Goal: Information Seeking & Learning: Find specific fact

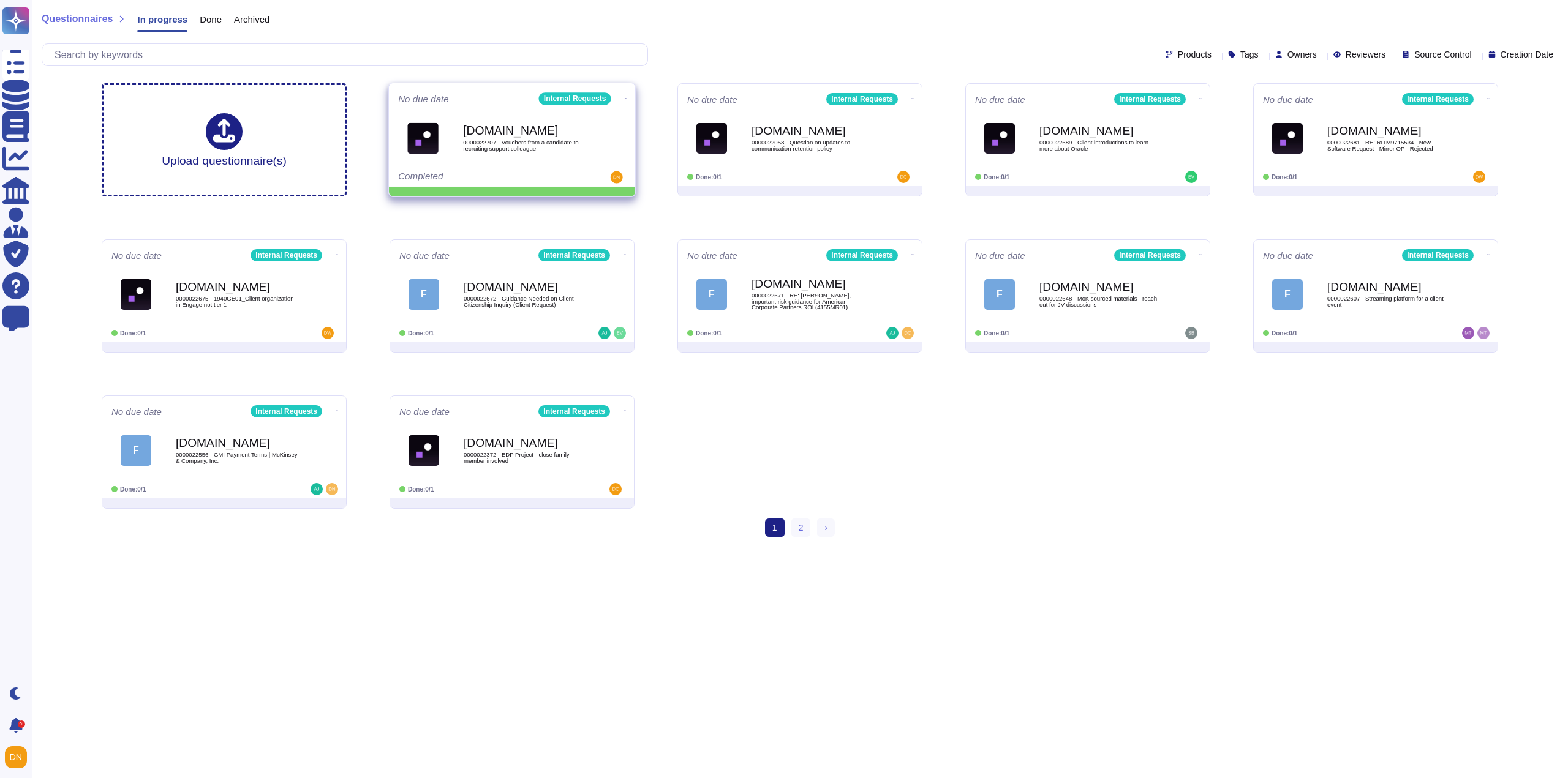
click at [625, 97] on icon at bounding box center [625, 98] width 2 height 3
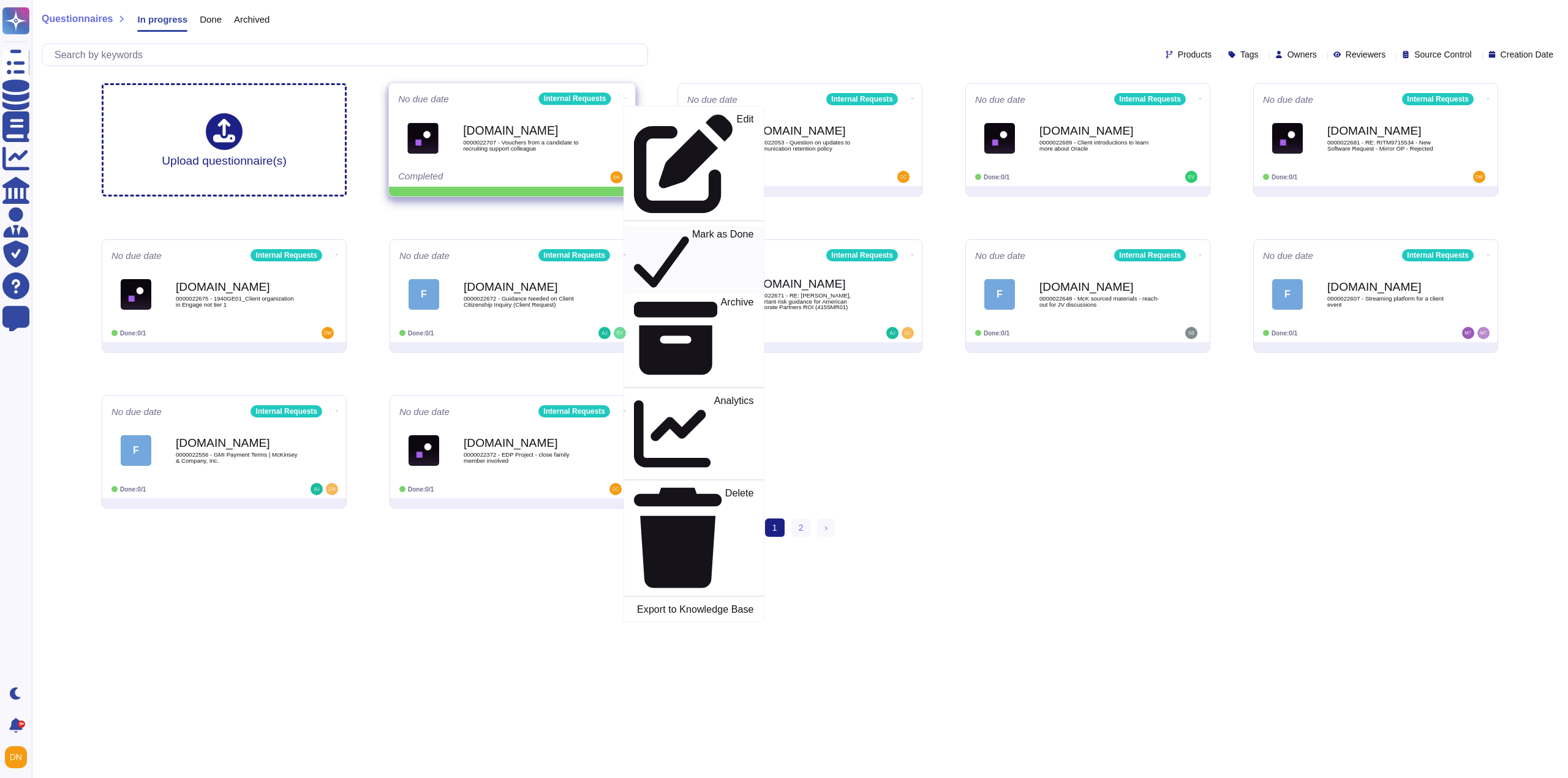
click at [692, 229] on p "Mark as Done" at bounding box center [722, 260] width 62 height 62
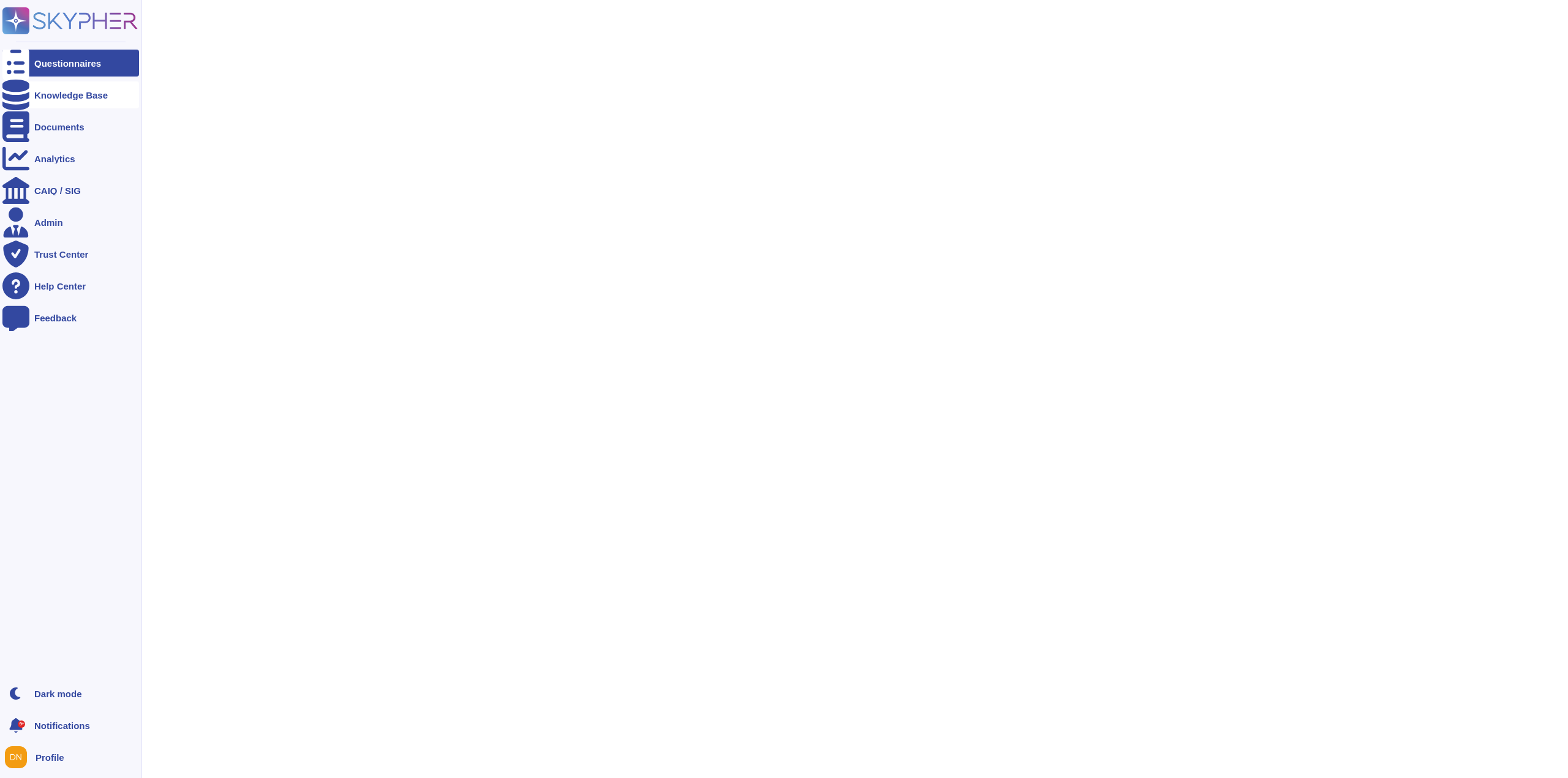
click at [22, 94] on icon at bounding box center [16, 95] width 27 height 30
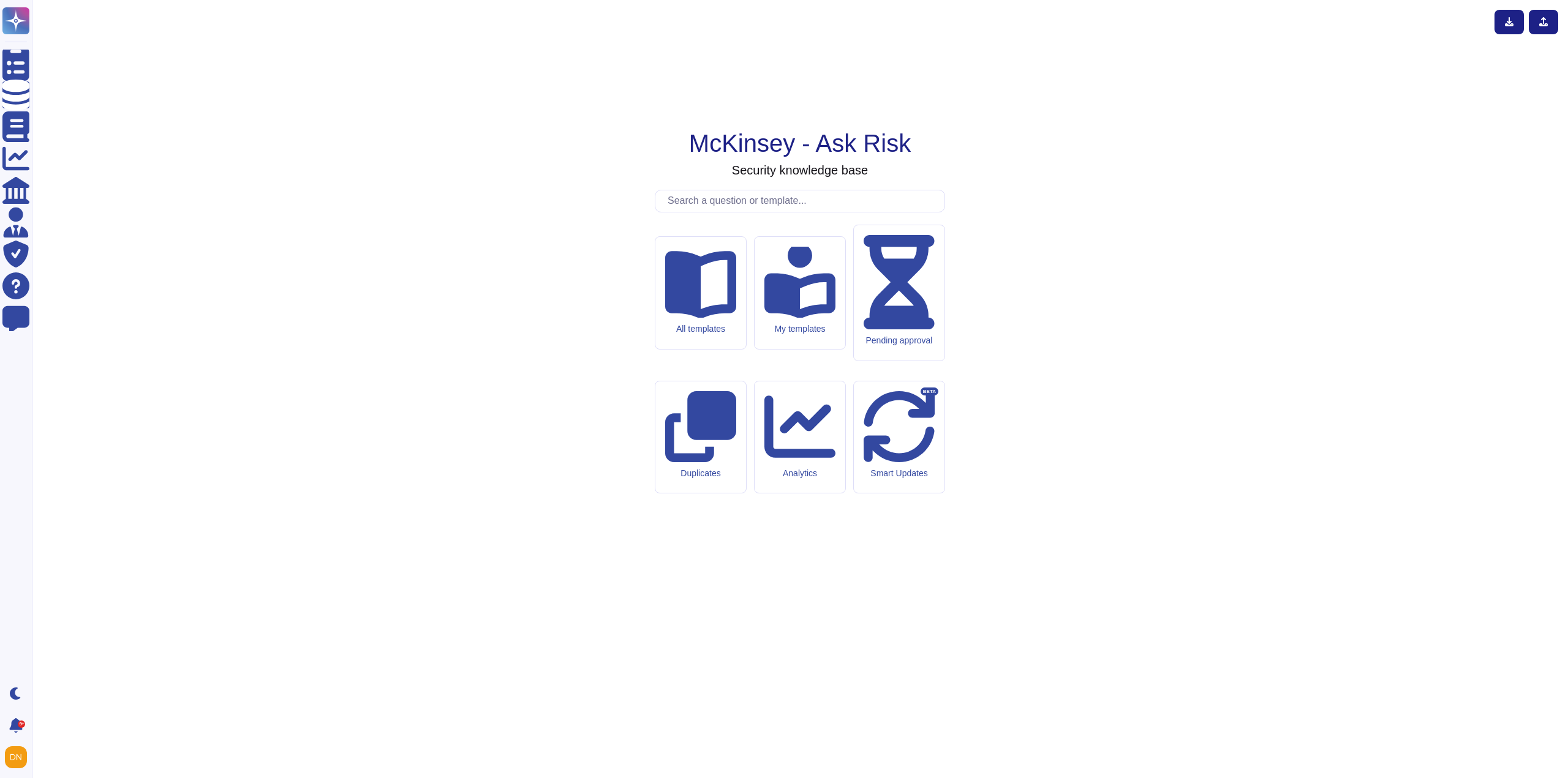
click at [717, 212] on input "text" at bounding box center [803, 200] width 283 height 22
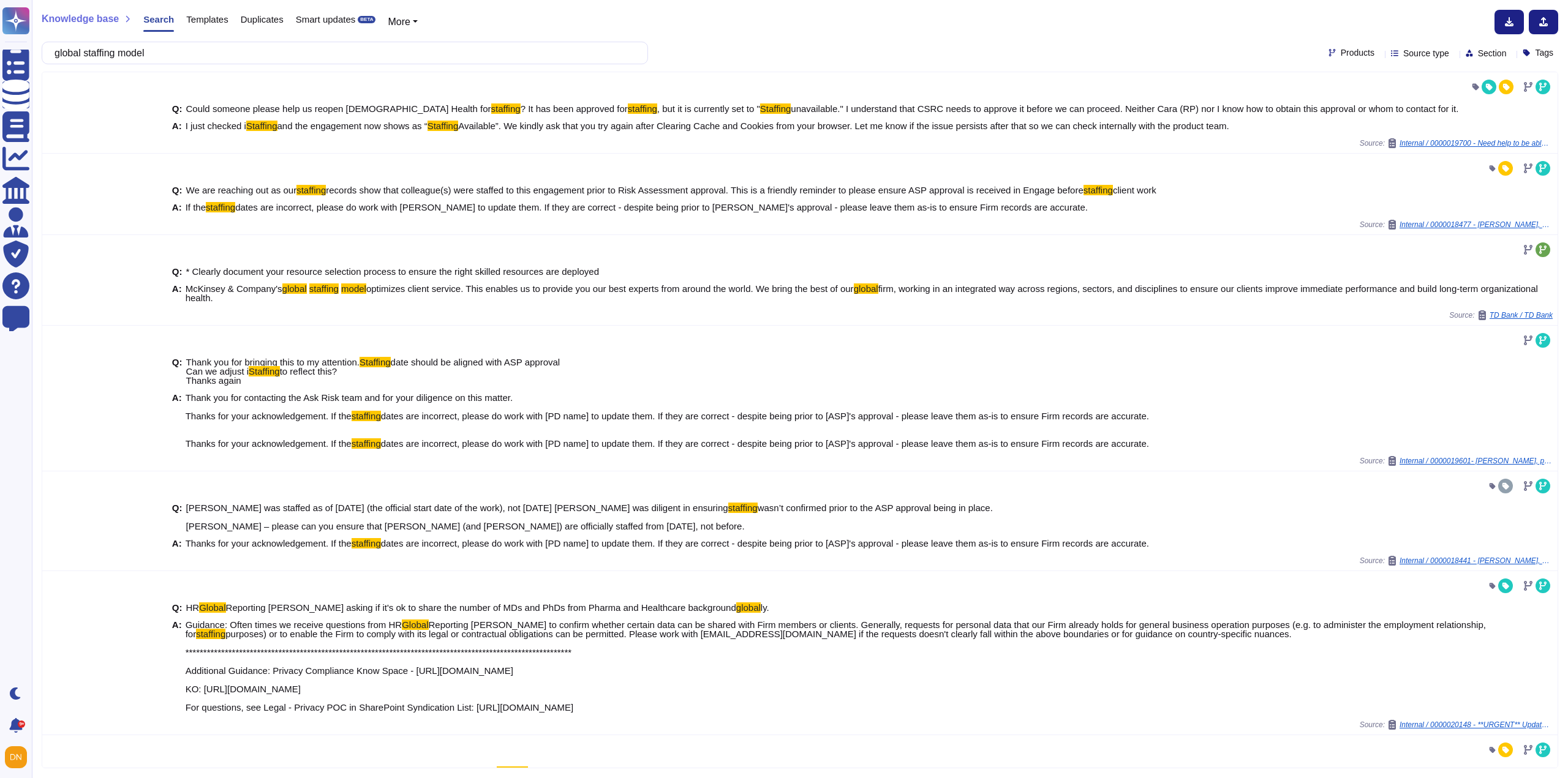
click at [65, 56] on input "global staffing model" at bounding box center [342, 53] width 587 height 22
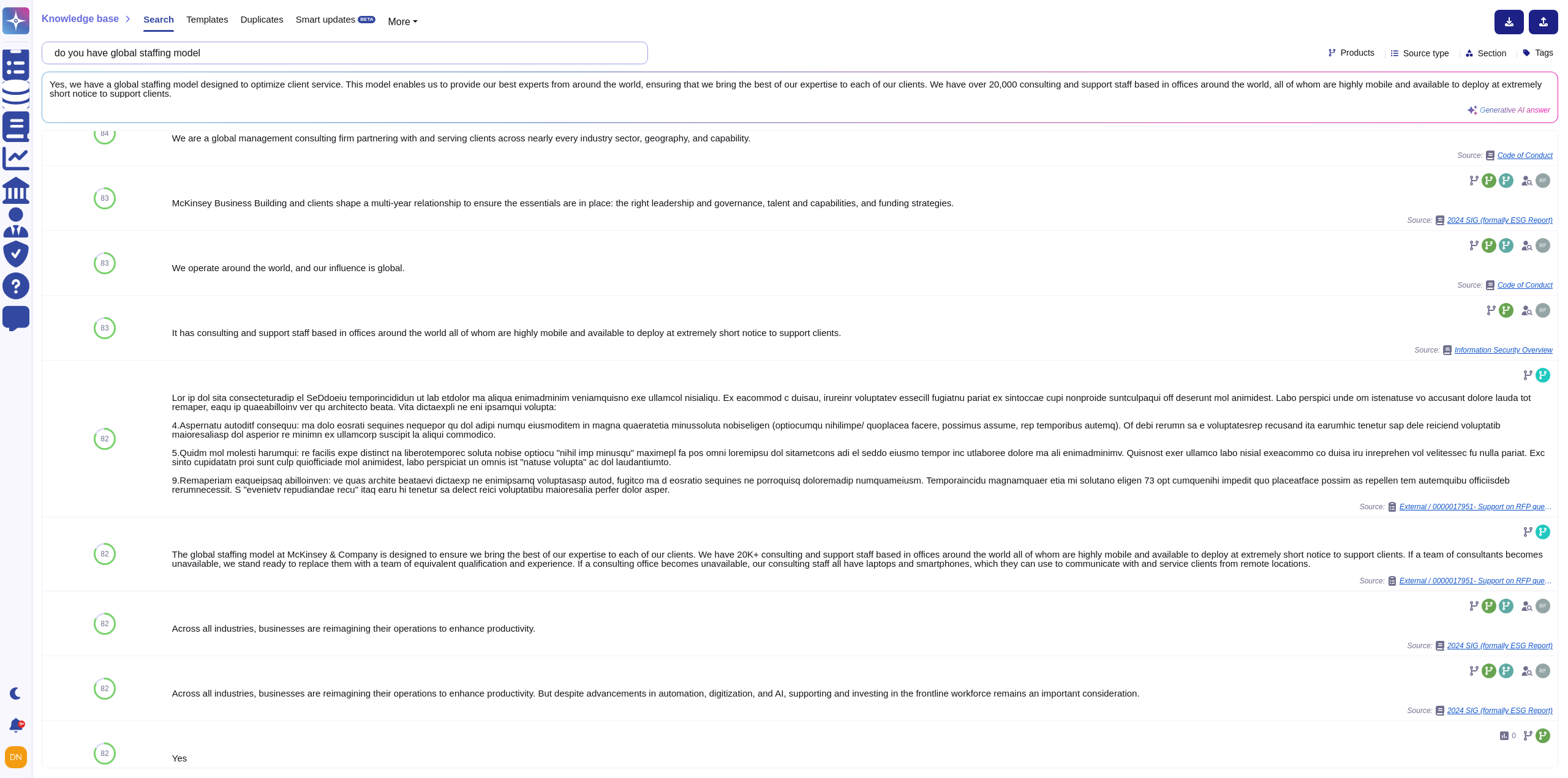
scroll to position [469, 0]
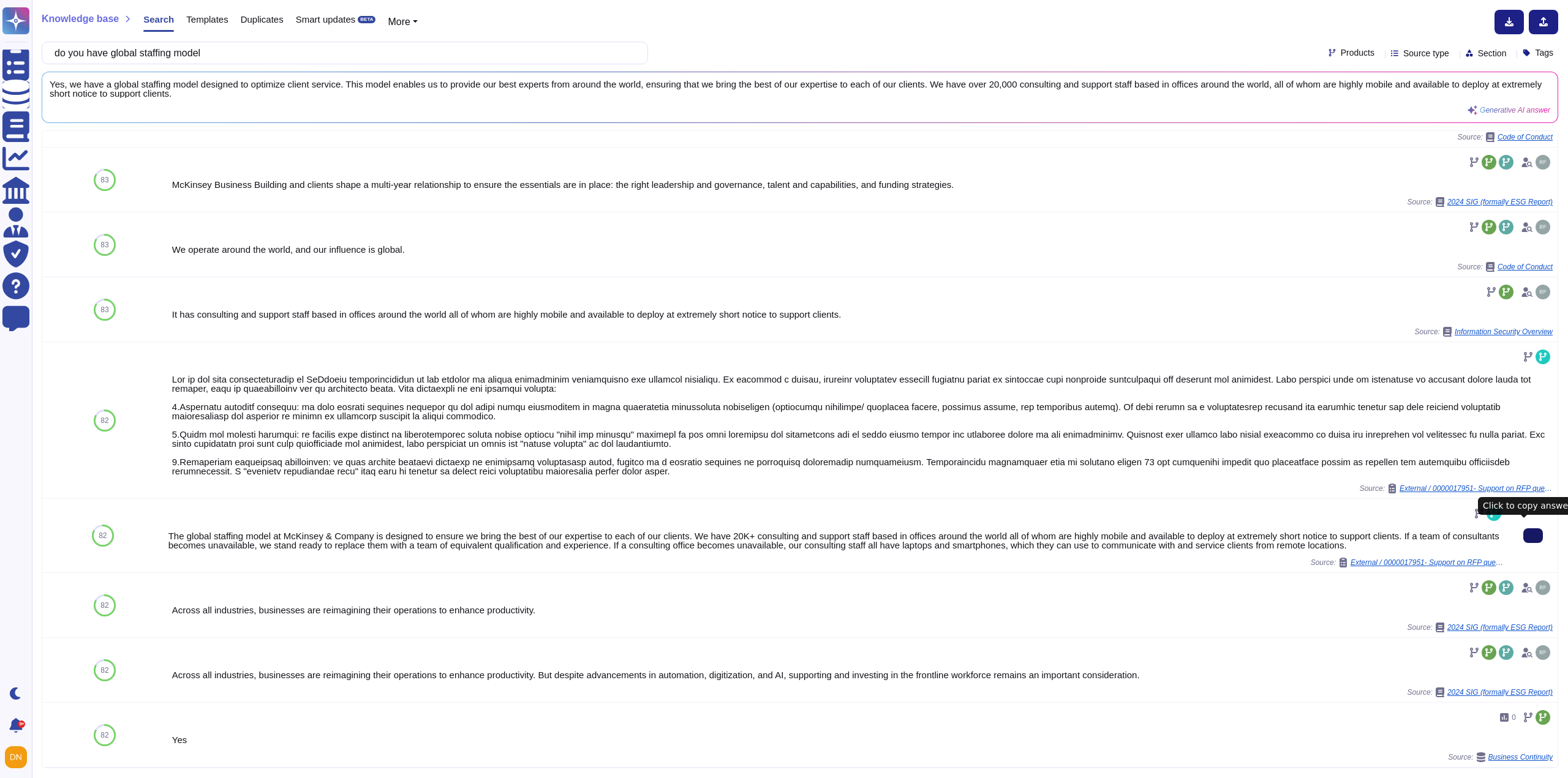
click at [1534, 532] on button at bounding box center [1533, 536] width 20 height 14
drag, startPoint x: 187, startPoint y: 53, endPoint x: -6, endPoint y: 196, distance: 240.2
click at [0, 196] on html "Questionnaires Knowledge Base Documents Analytics CAIQ / SIG Admin Trust Center…" at bounding box center [784, 389] width 1568 height 778
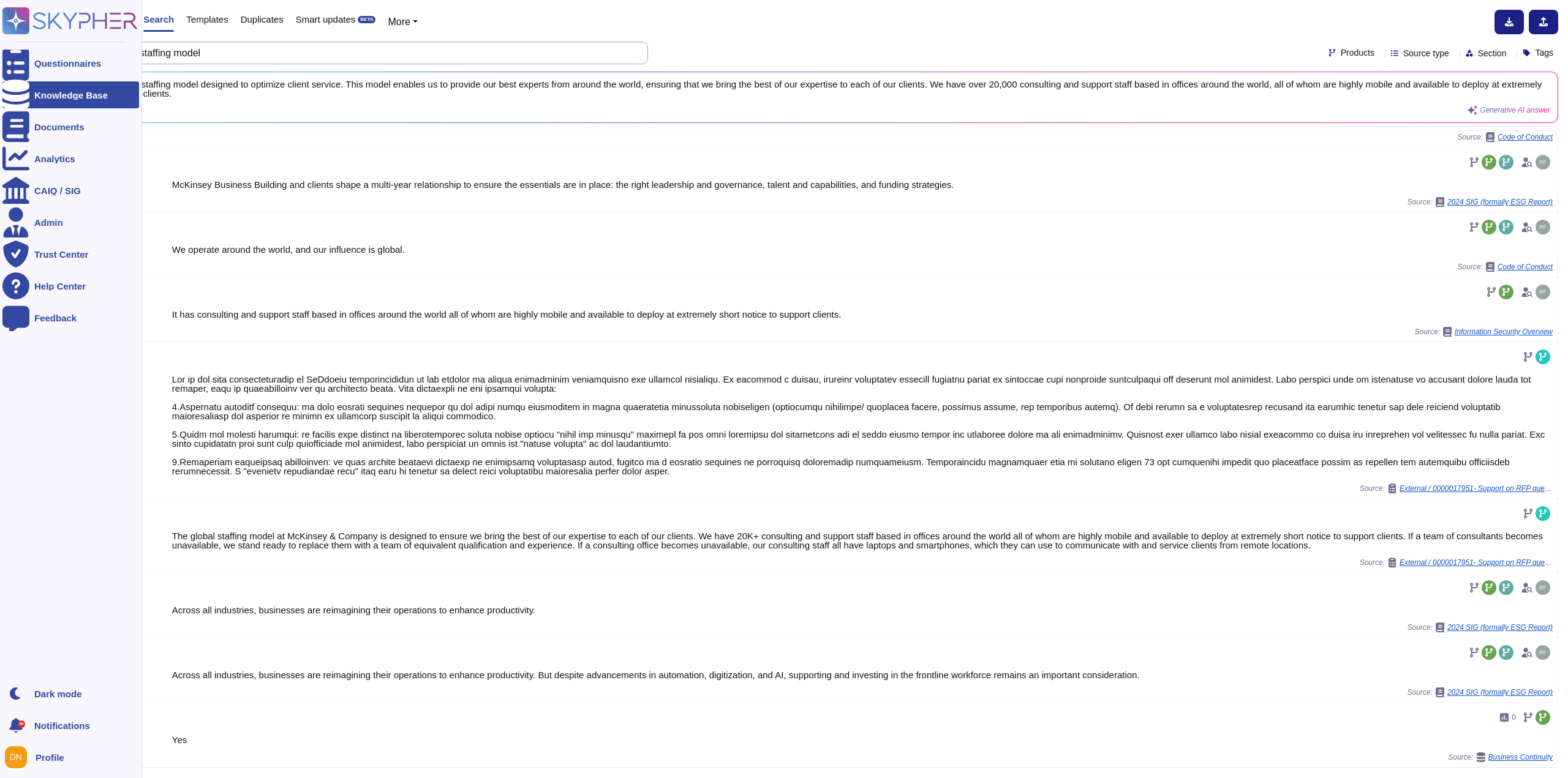
paste input "With how many and what types of employees is the nearest field office staffed"
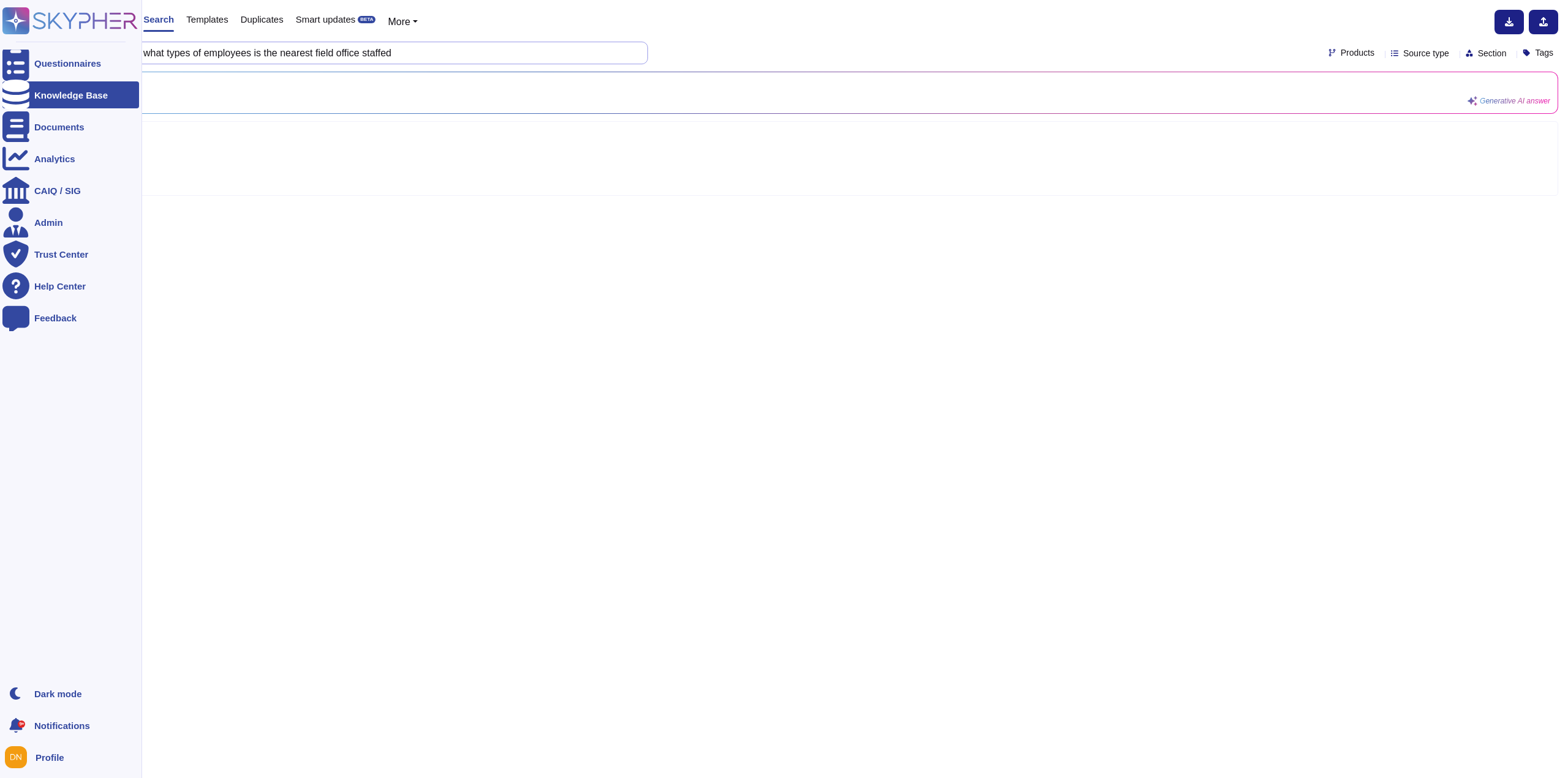
scroll to position [0, 0]
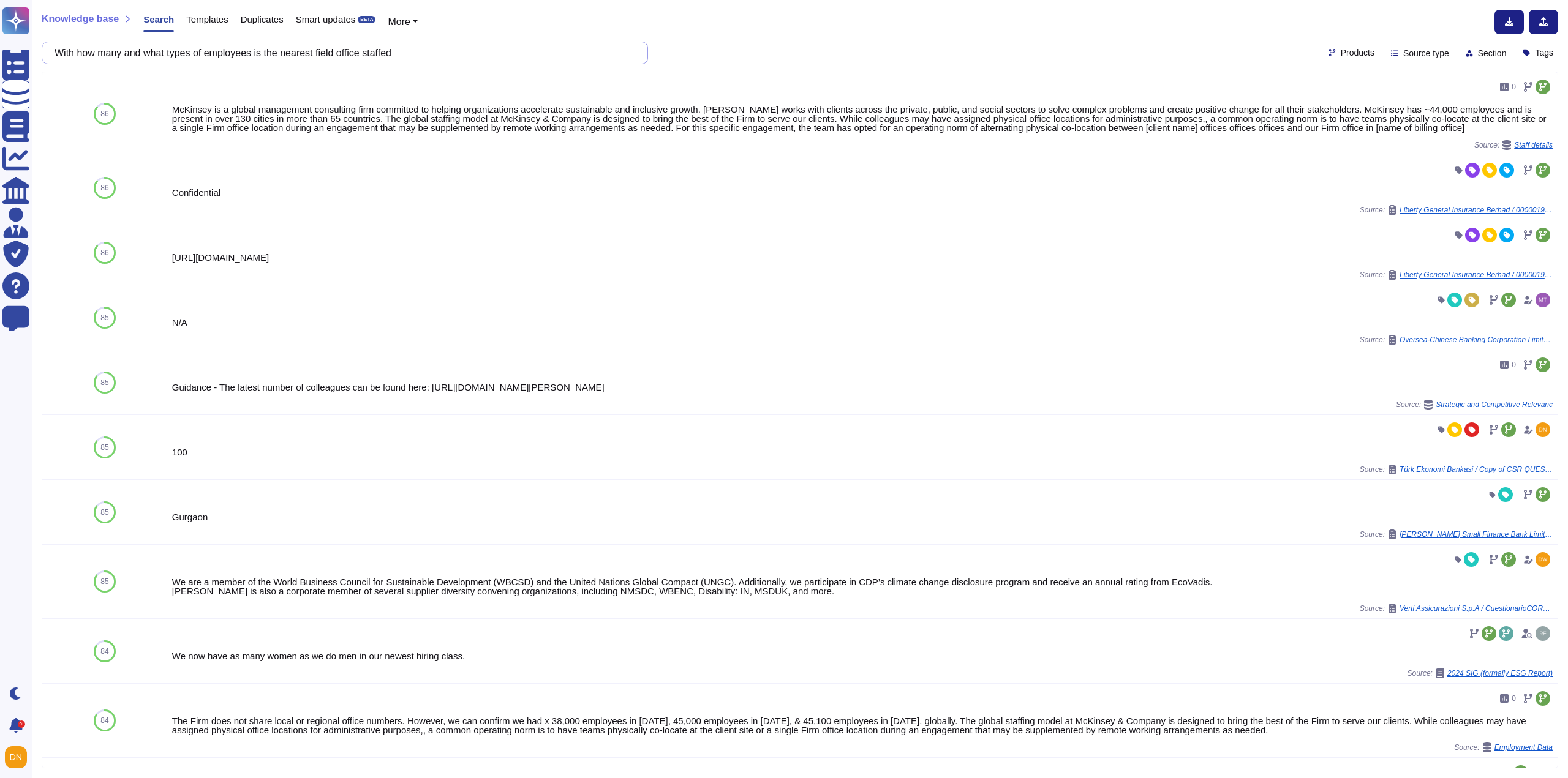
type input "With how many and what types of employees is the nearest field office staffed"
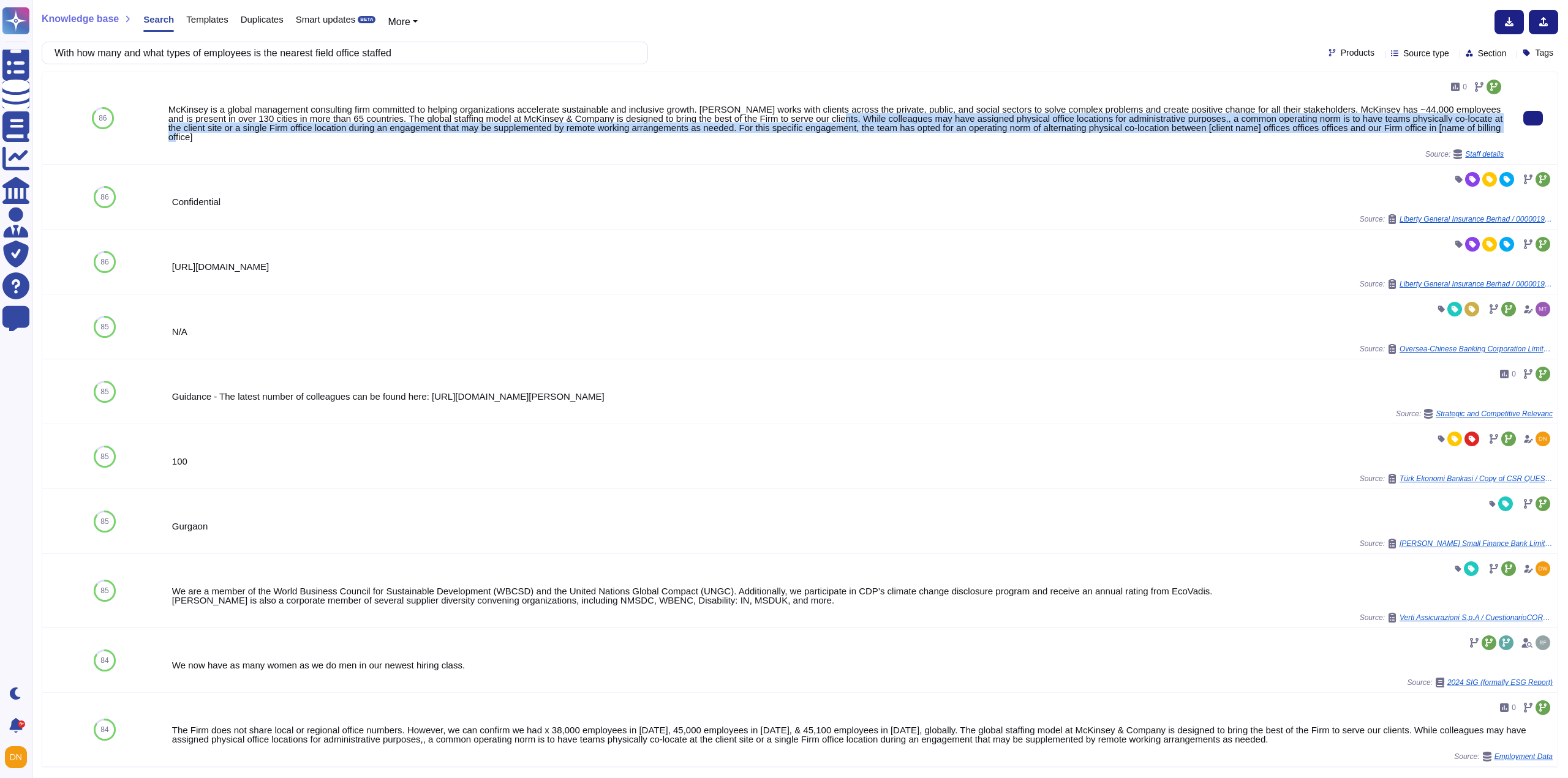
drag, startPoint x: 836, startPoint y: 117, endPoint x: 847, endPoint y: 135, distance: 21.1
click at [847, 135] on div "McKinsey is a global management consulting firm committed to helping organizati…" at bounding box center [836, 123] width 1335 height 37
copy div "While colleagues may have assigned physical office locations for administrative…"
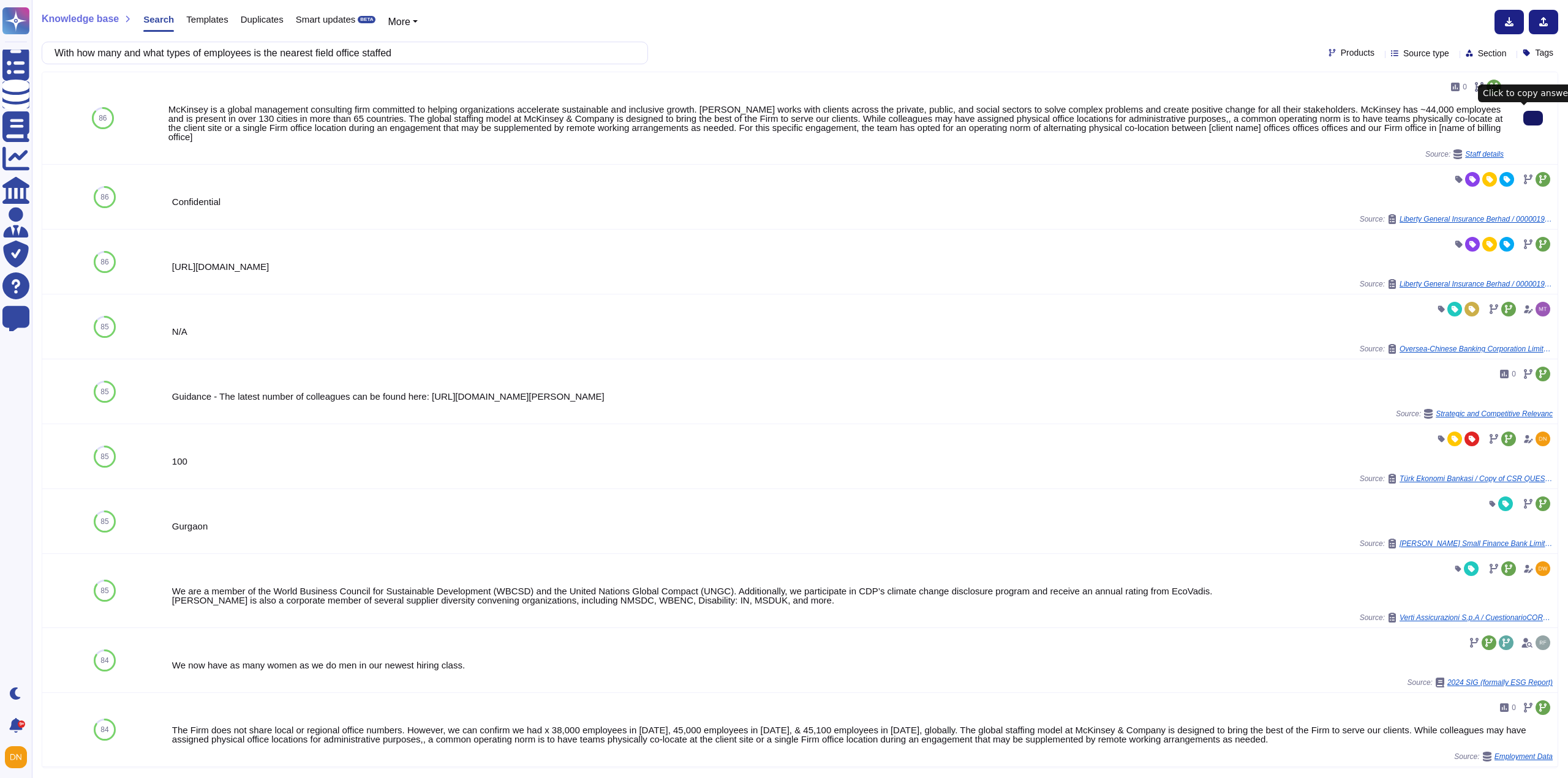
click at [1533, 118] on icon at bounding box center [1533, 118] width 0 height 0
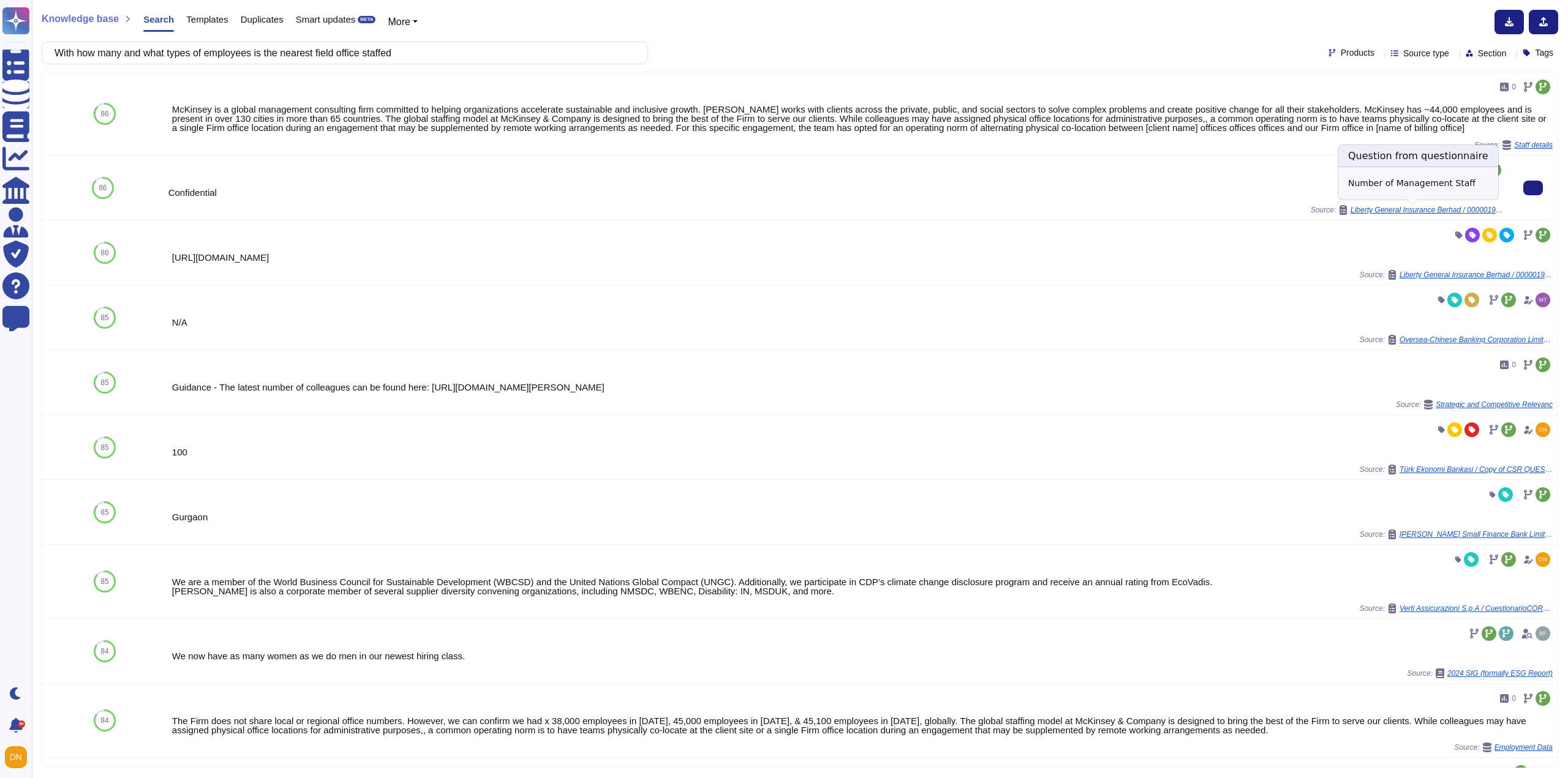
click at [1474, 208] on span "Liberty General Insurance Berhad / 0000019169 - RE: [EXT]IA Supporting Document" at bounding box center [1427, 209] width 153 height 7
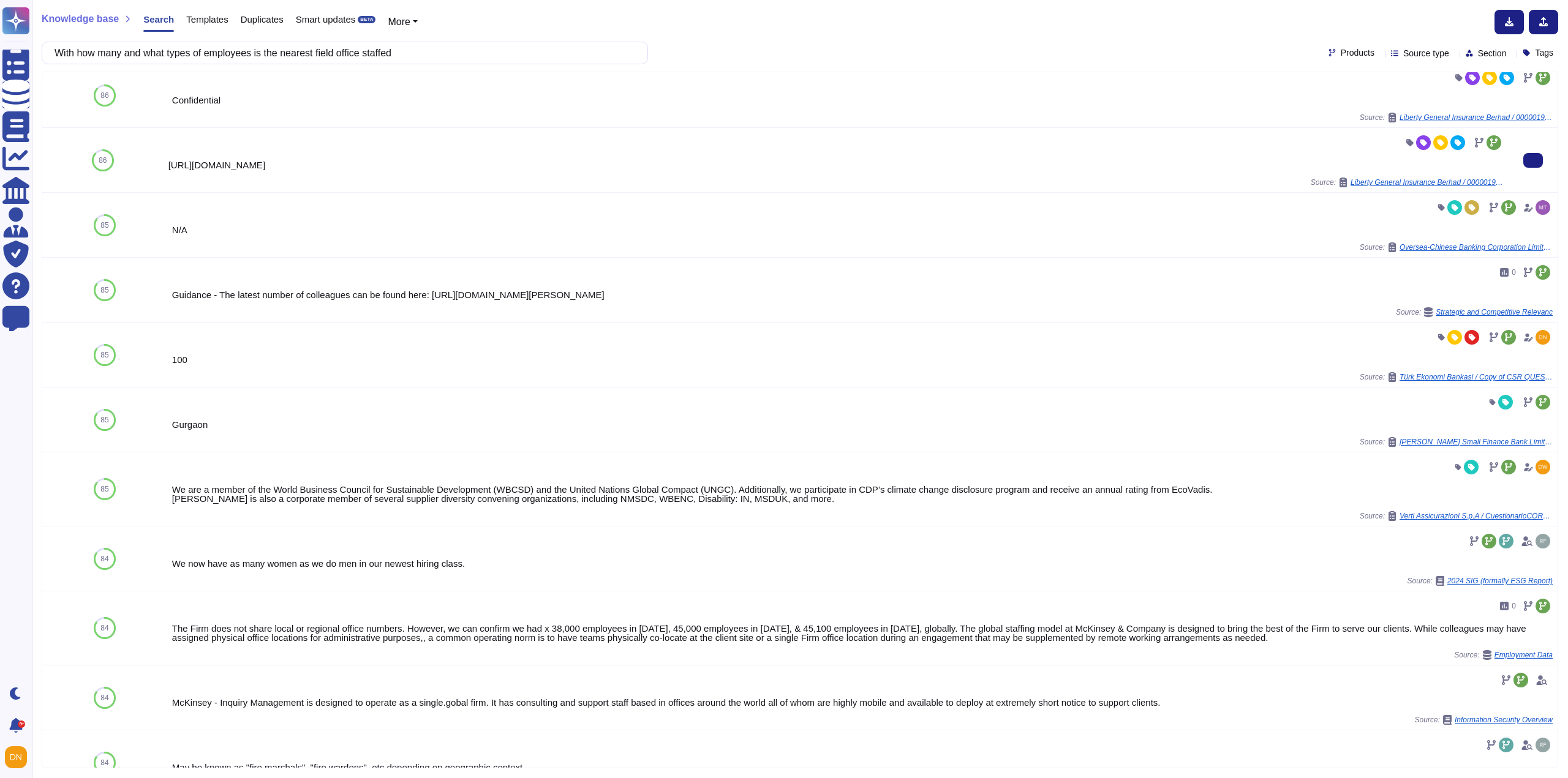
scroll to position [122, 0]
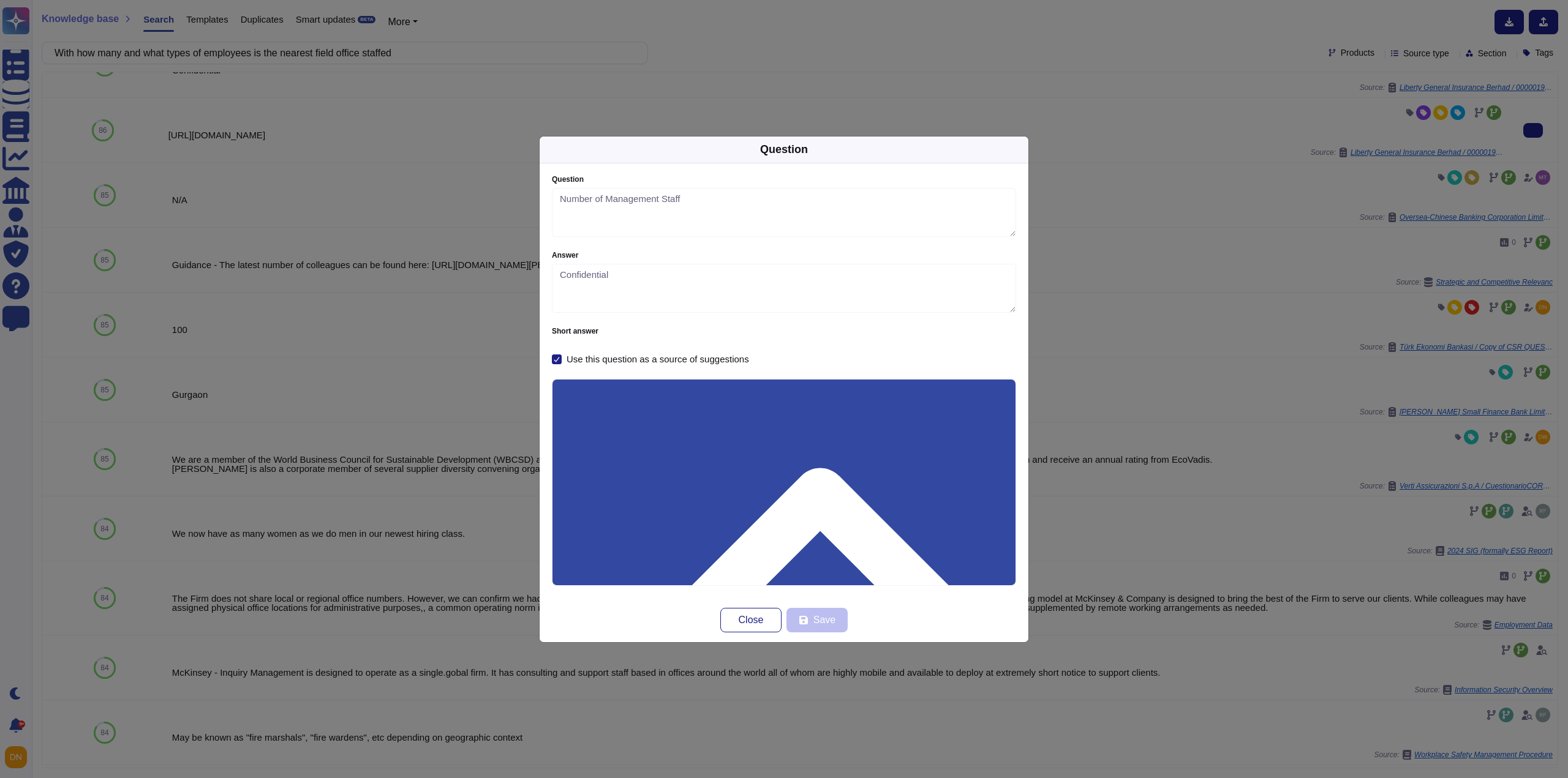
type textarea "Number of Management Staff"
type textarea "Confidential"
click at [766, 620] on button "Close" at bounding box center [751, 620] width 62 height 25
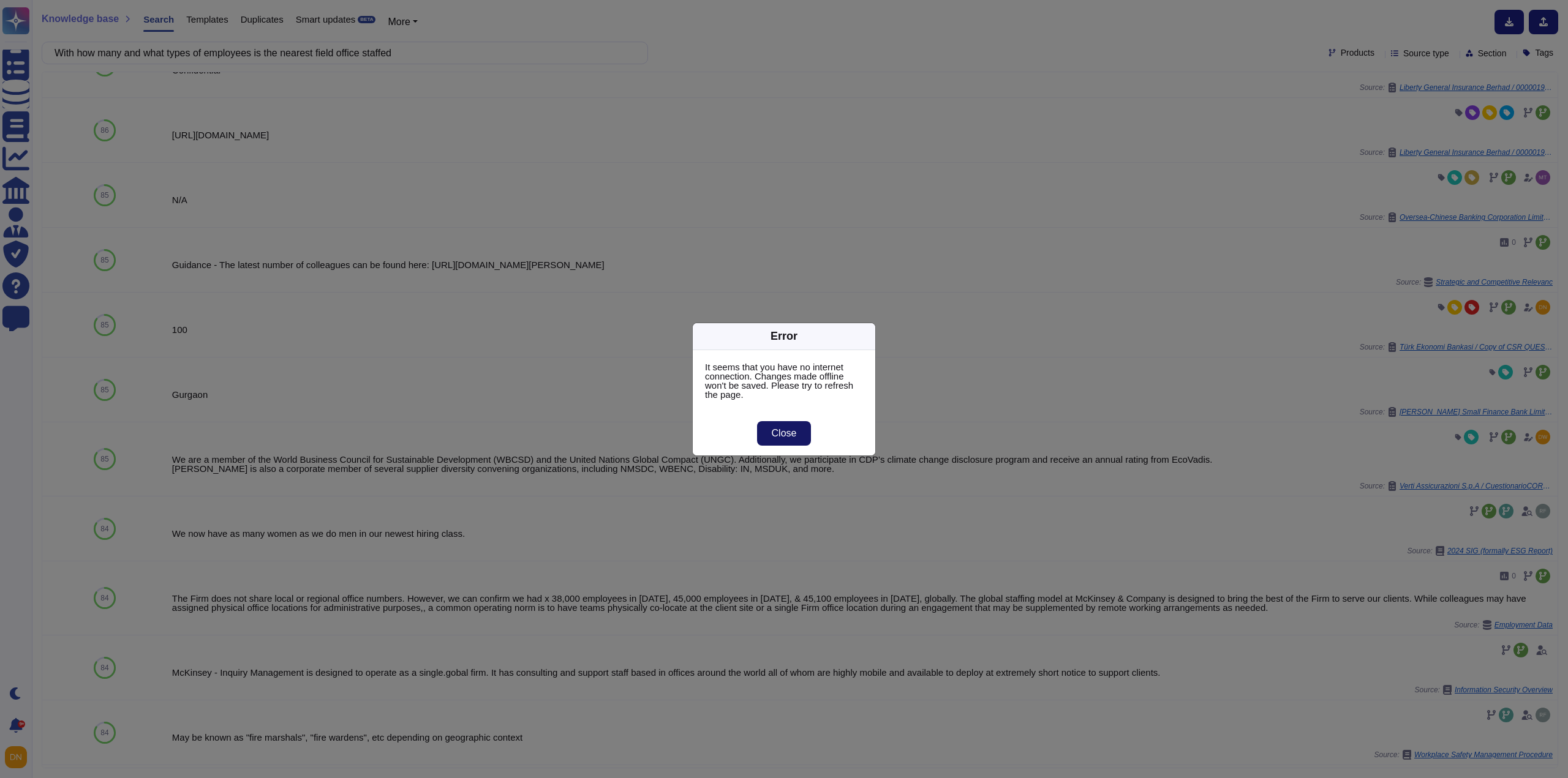
click at [769, 431] on button "Close" at bounding box center [784, 433] width 54 height 25
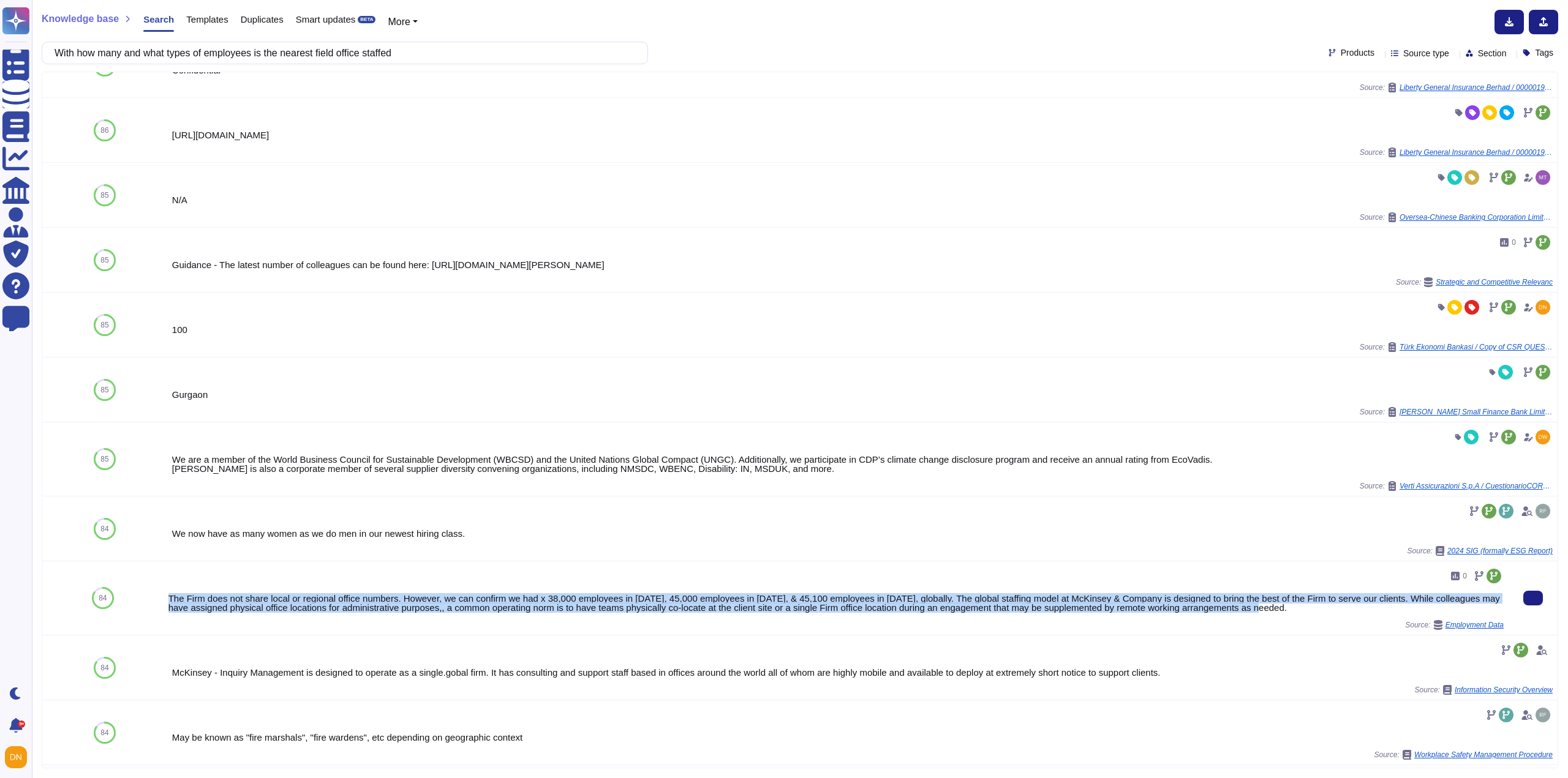
drag, startPoint x: 1267, startPoint y: 617, endPoint x: 166, endPoint y: 605, distance: 1101.1
click at [166, 605] on div "0 The Firm does not share local or regional office numbers. However, we can con…" at bounding box center [836, 598] width 1345 height 73
copy div "The Firm does not share local or regional office numbers. However, we can confi…"
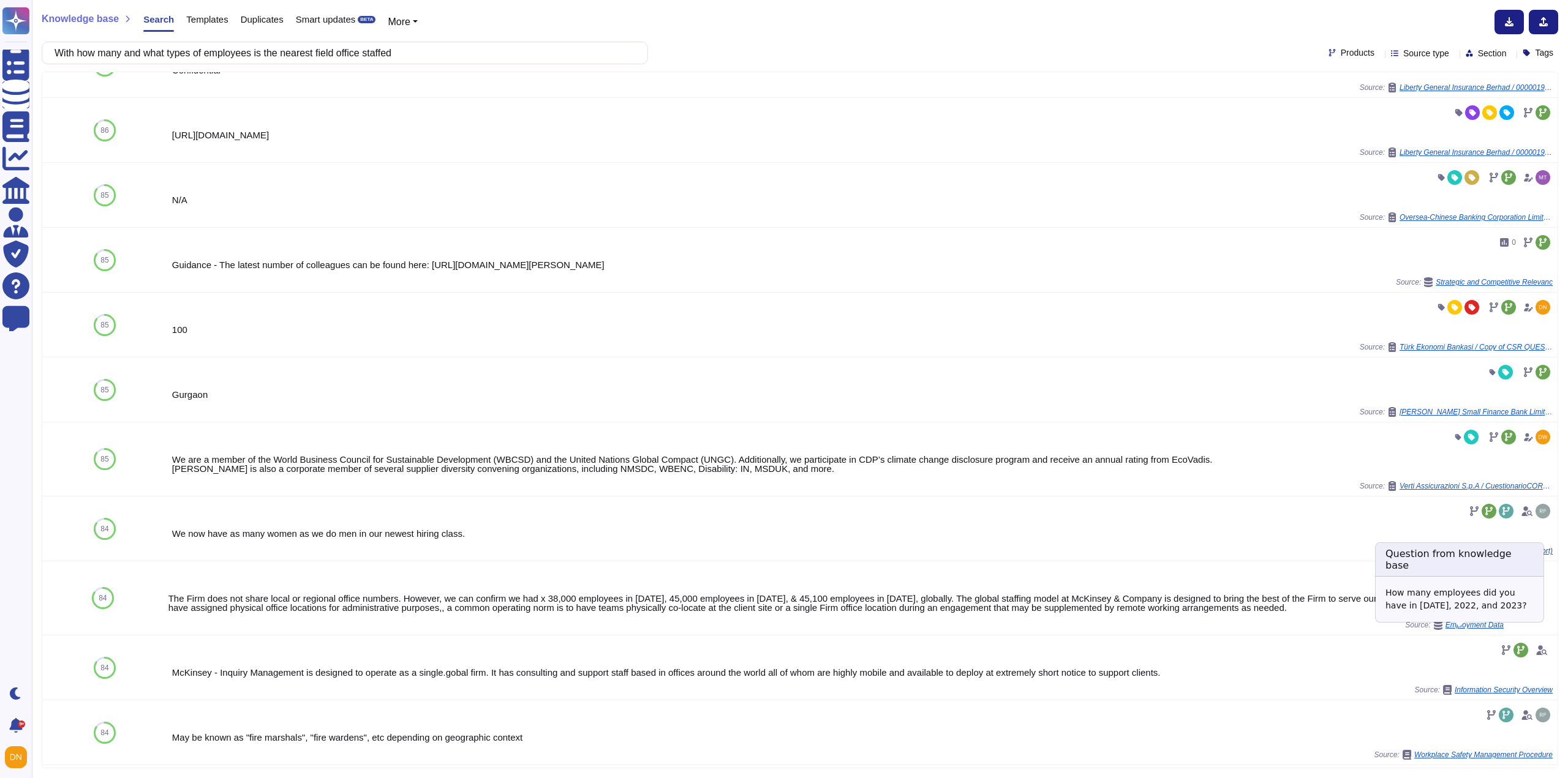
click at [1479, 629] on div "Employment Data" at bounding box center [1468, 625] width 70 height 10
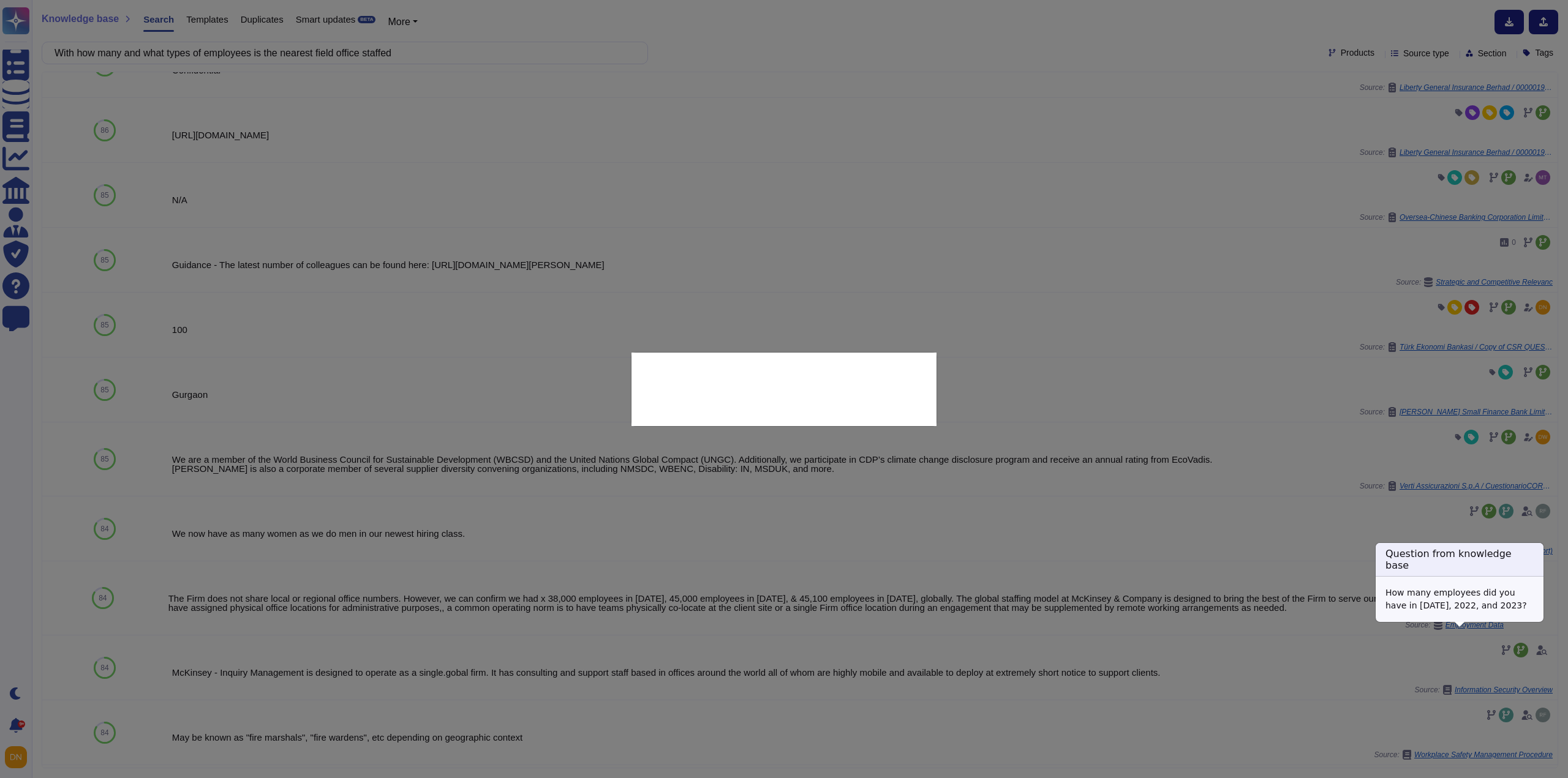
type textarea "How many employees did you have in [DATE], 2022, and 2023?"
type textarea "The Firm does not share local or regional office numbers. However, we can confi…"
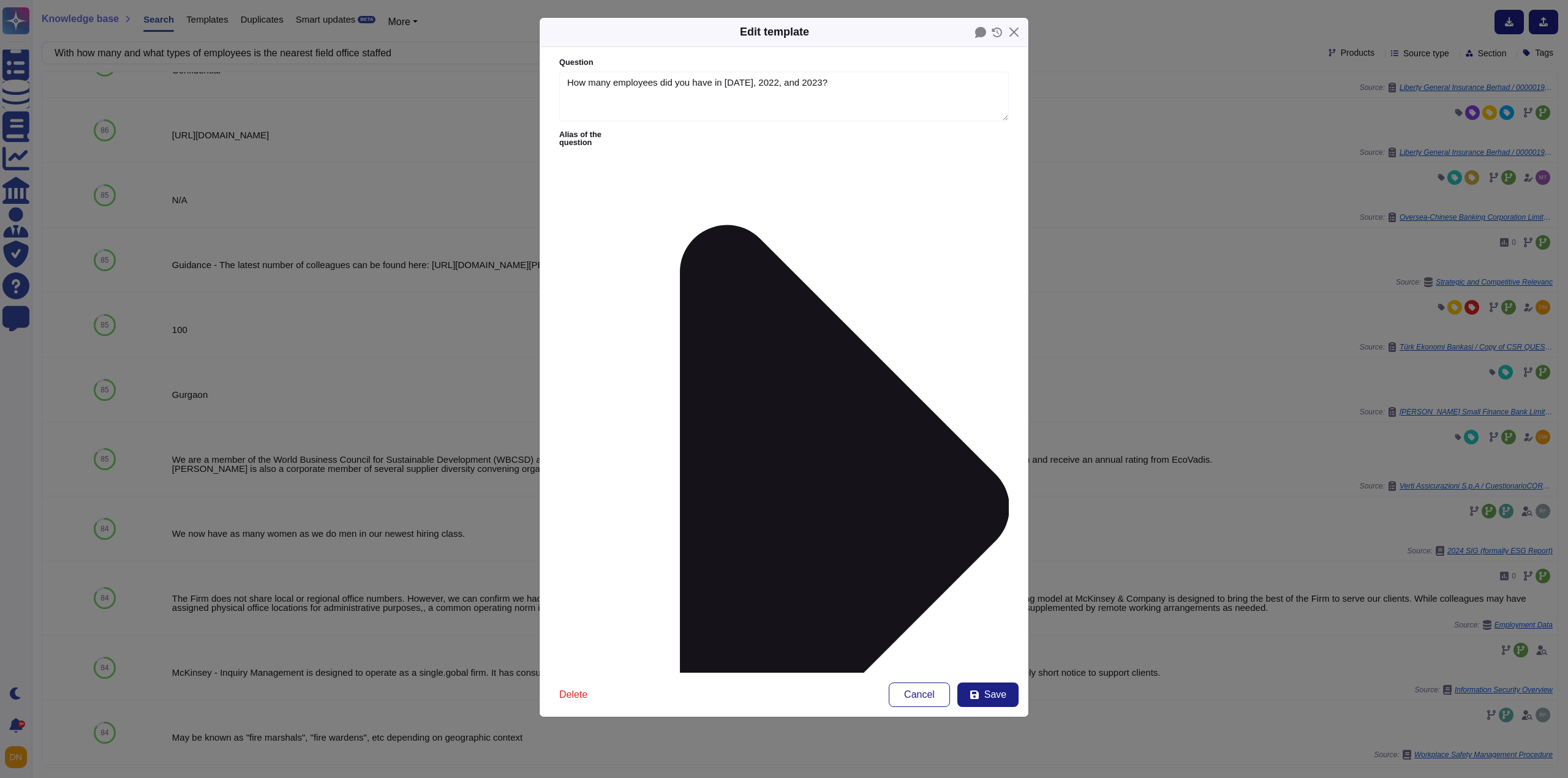
type textarea "How many employees did you have in [DATE], 2022, and 2023?"
type textarea "The Firm does not share local or regional office numbers. However, we can confi…"
click at [1017, 38] on button "Close" at bounding box center [1014, 32] width 19 height 19
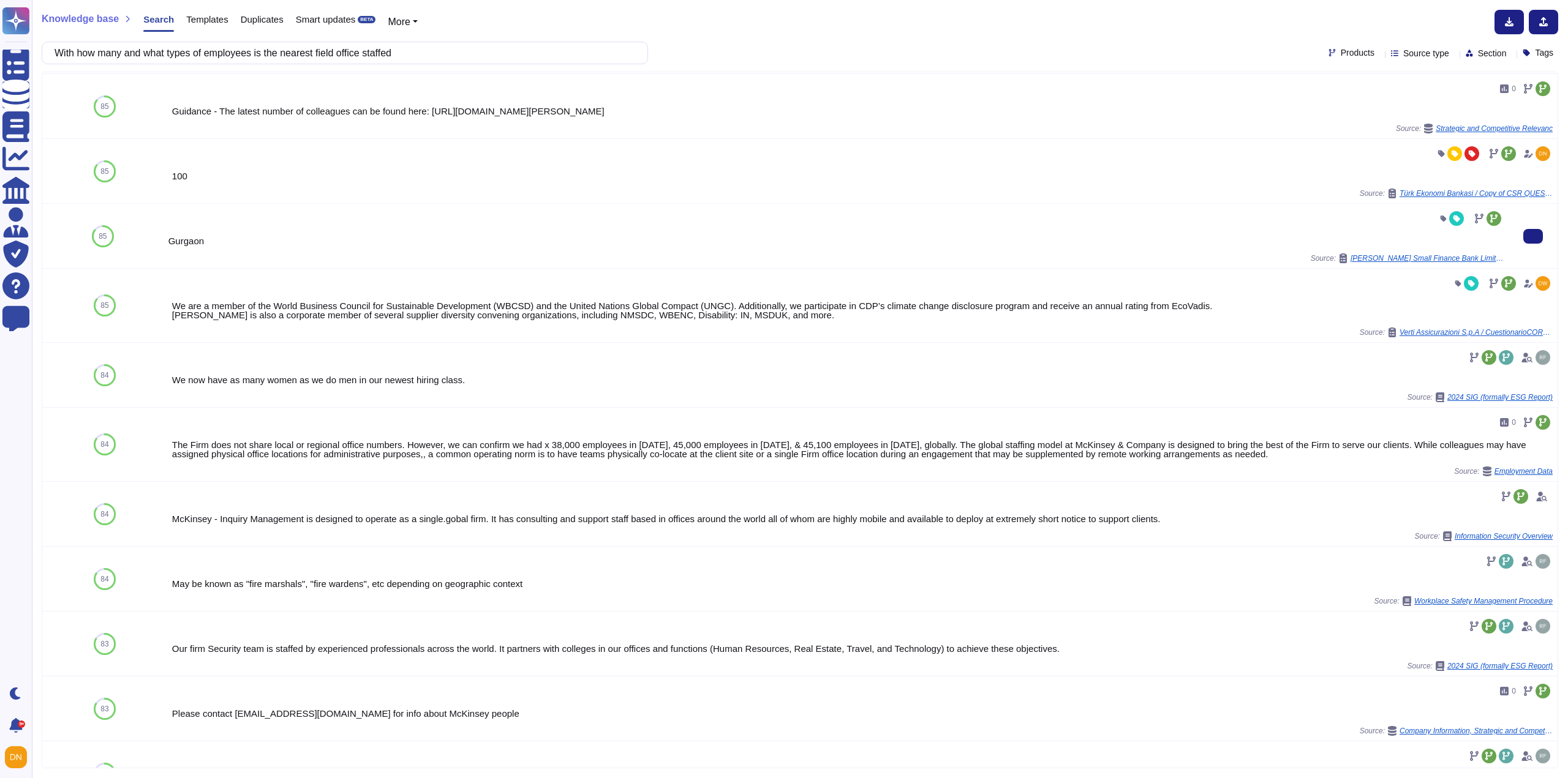
scroll to position [329, 0]
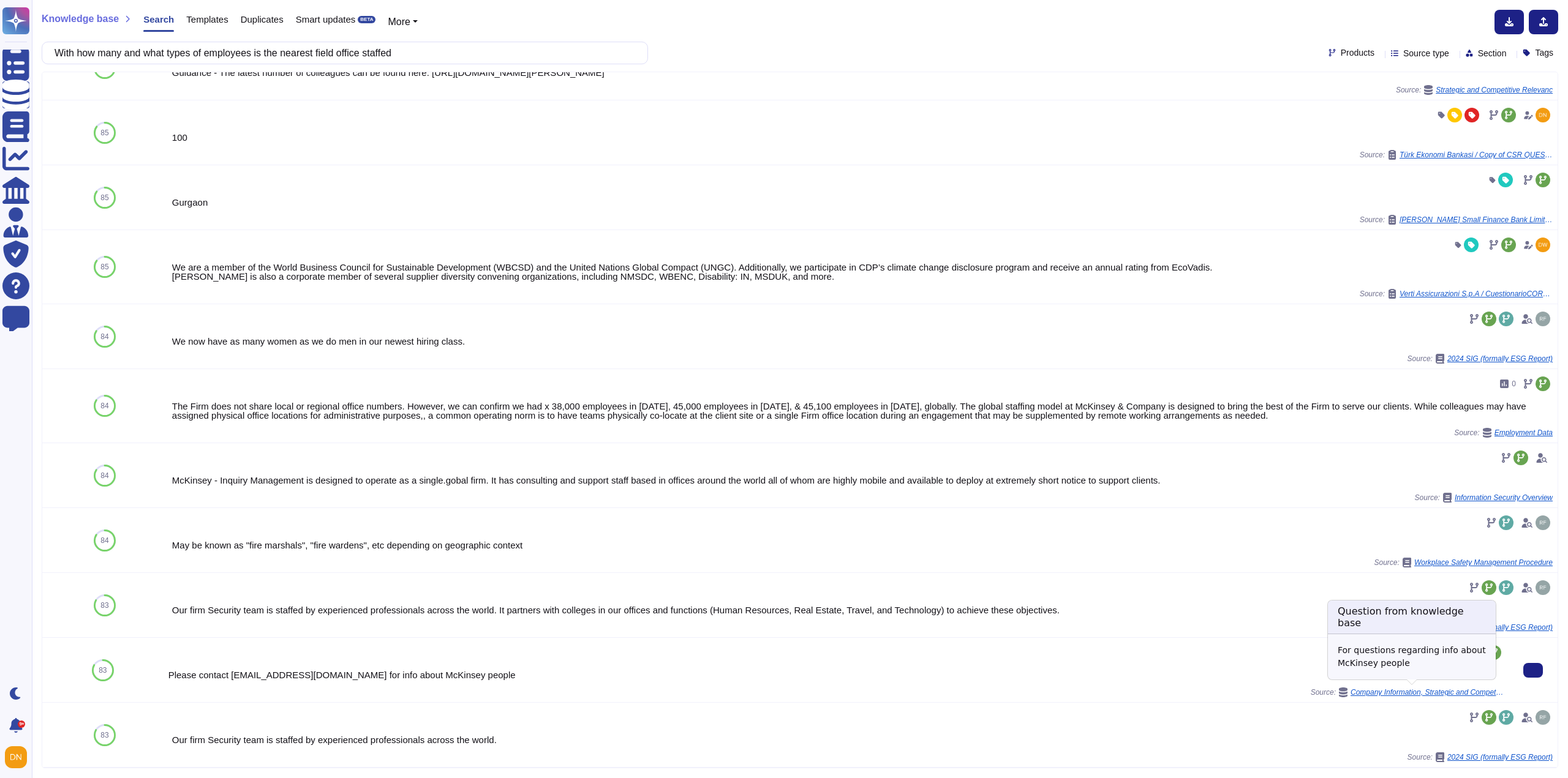
click at [1463, 693] on span "Company Information, Strategic and Competitive Relevanc" at bounding box center [1427, 693] width 153 height 7
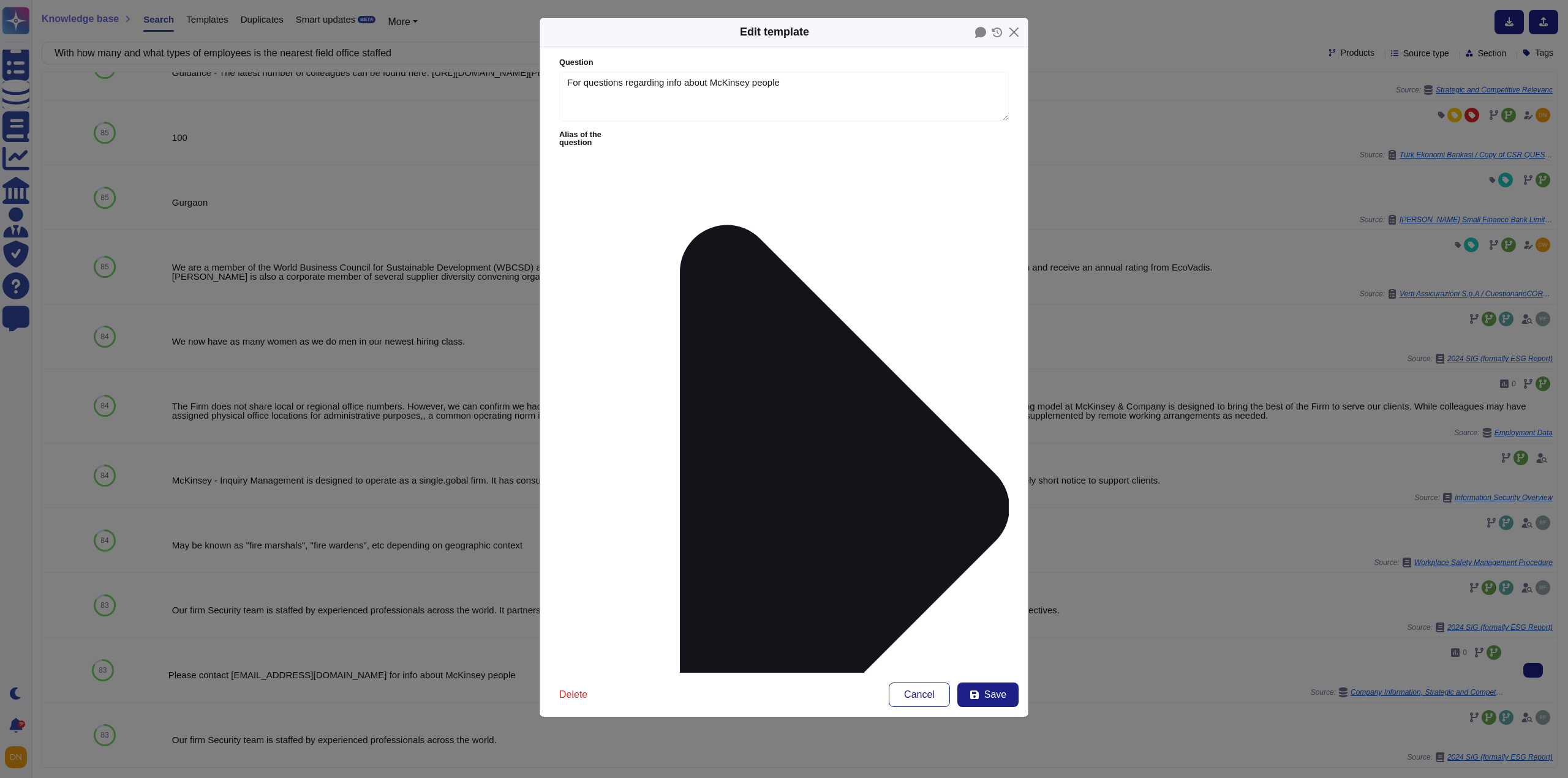
type textarea "For questions regarding info about McKinsey people"
type textarea "Please contact [EMAIL_ADDRESS][DOMAIN_NAME] for info about McKinsey people"
click at [1008, 30] on button "Close" at bounding box center [1014, 32] width 19 height 19
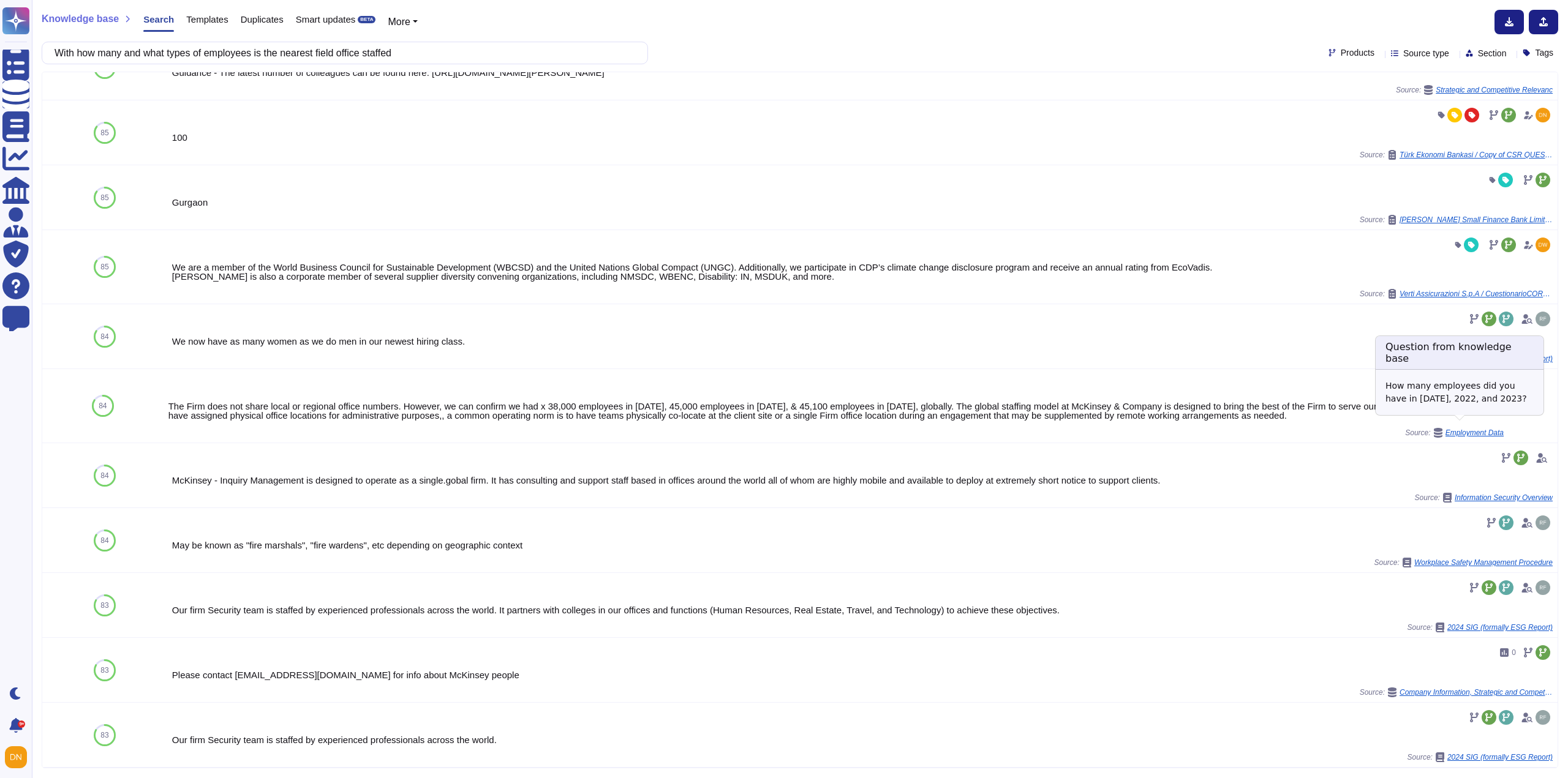
click at [1484, 429] on span "Employment Data" at bounding box center [1474, 432] width 58 height 7
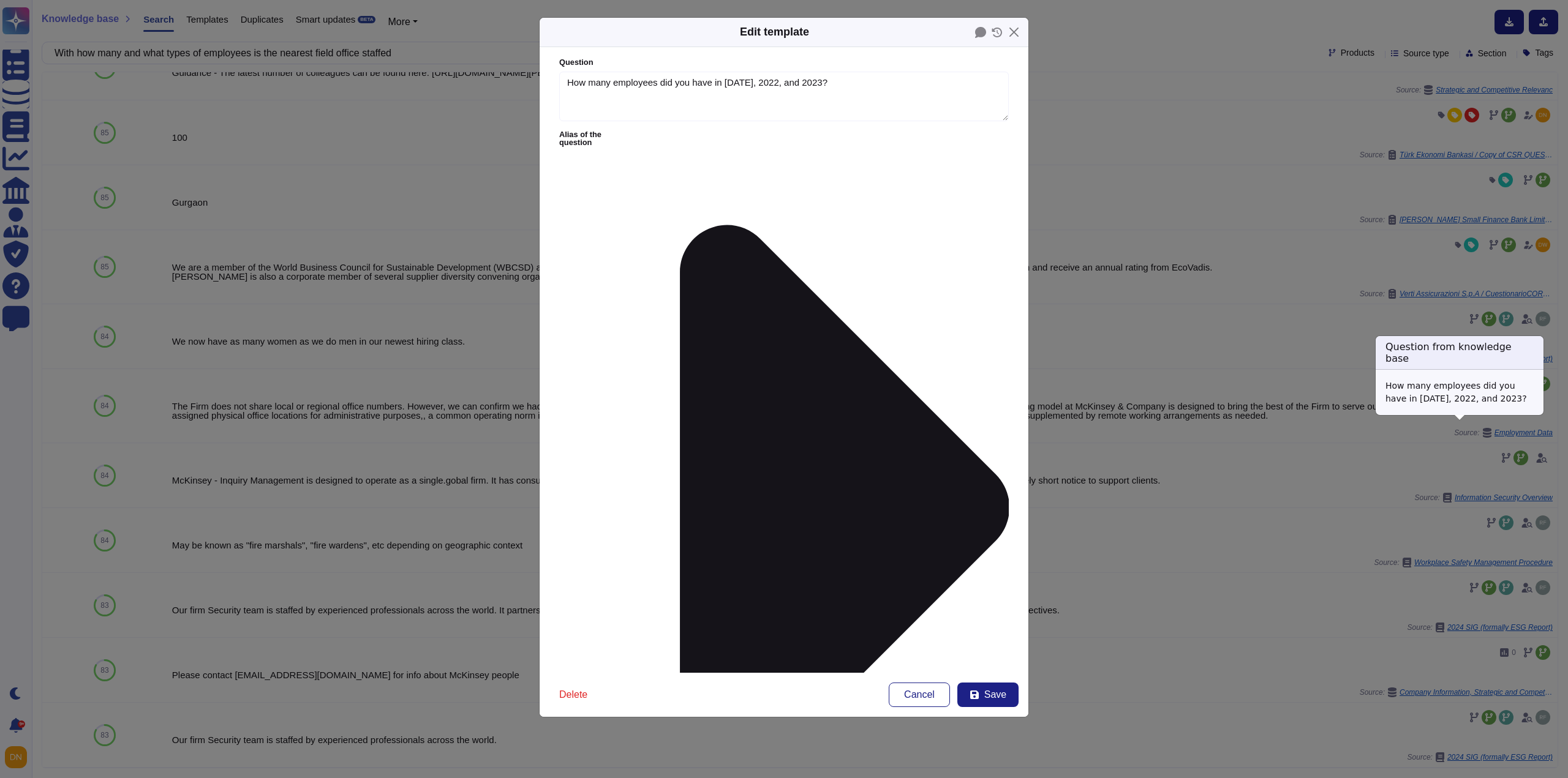
type textarea "How many employees did you have in [DATE], 2022, and 2023?"
type textarea "The Firm does not share local or regional office numbers. However, we can confi…"
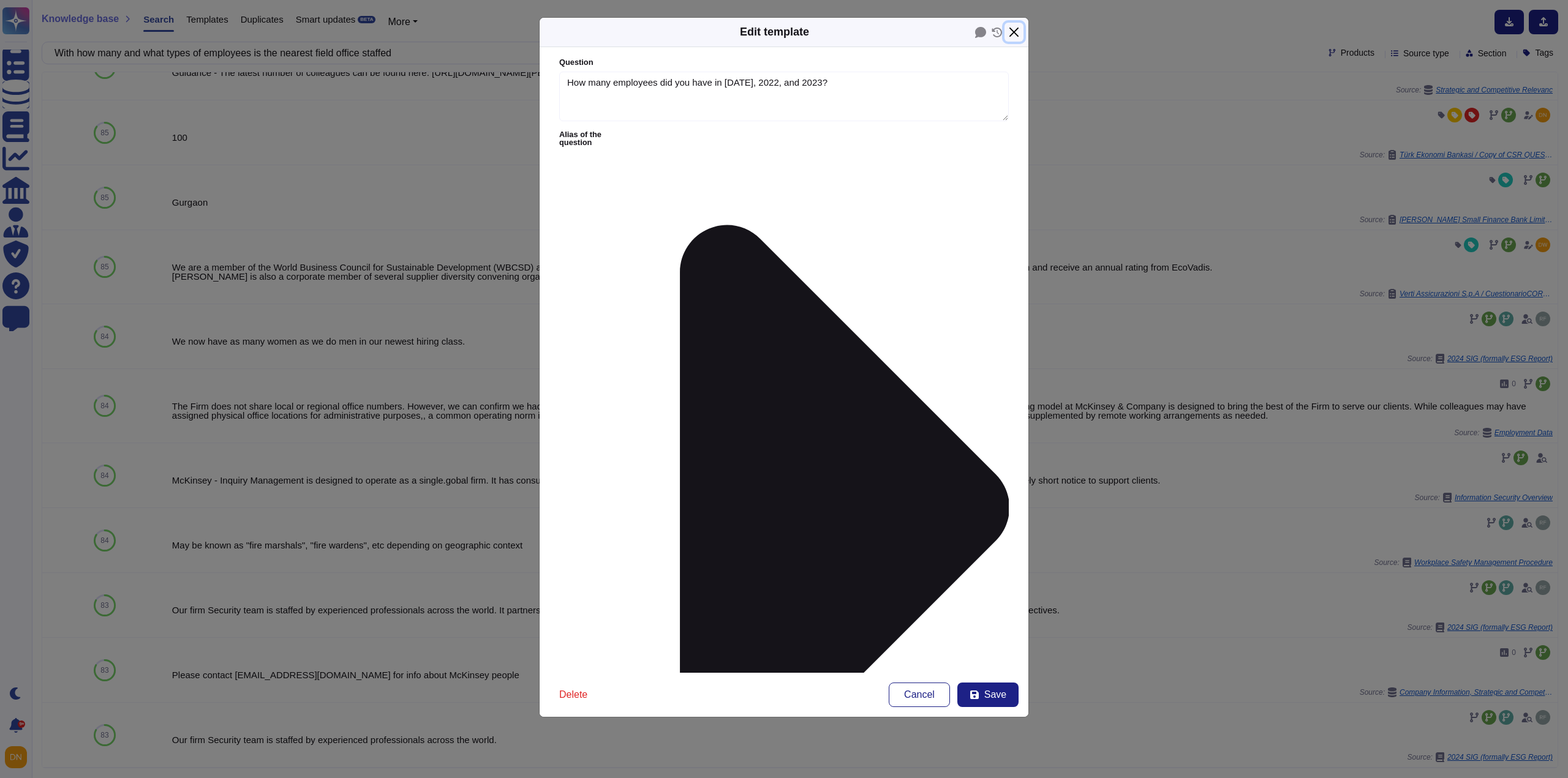
click at [1010, 30] on button "Close" at bounding box center [1014, 32] width 19 height 19
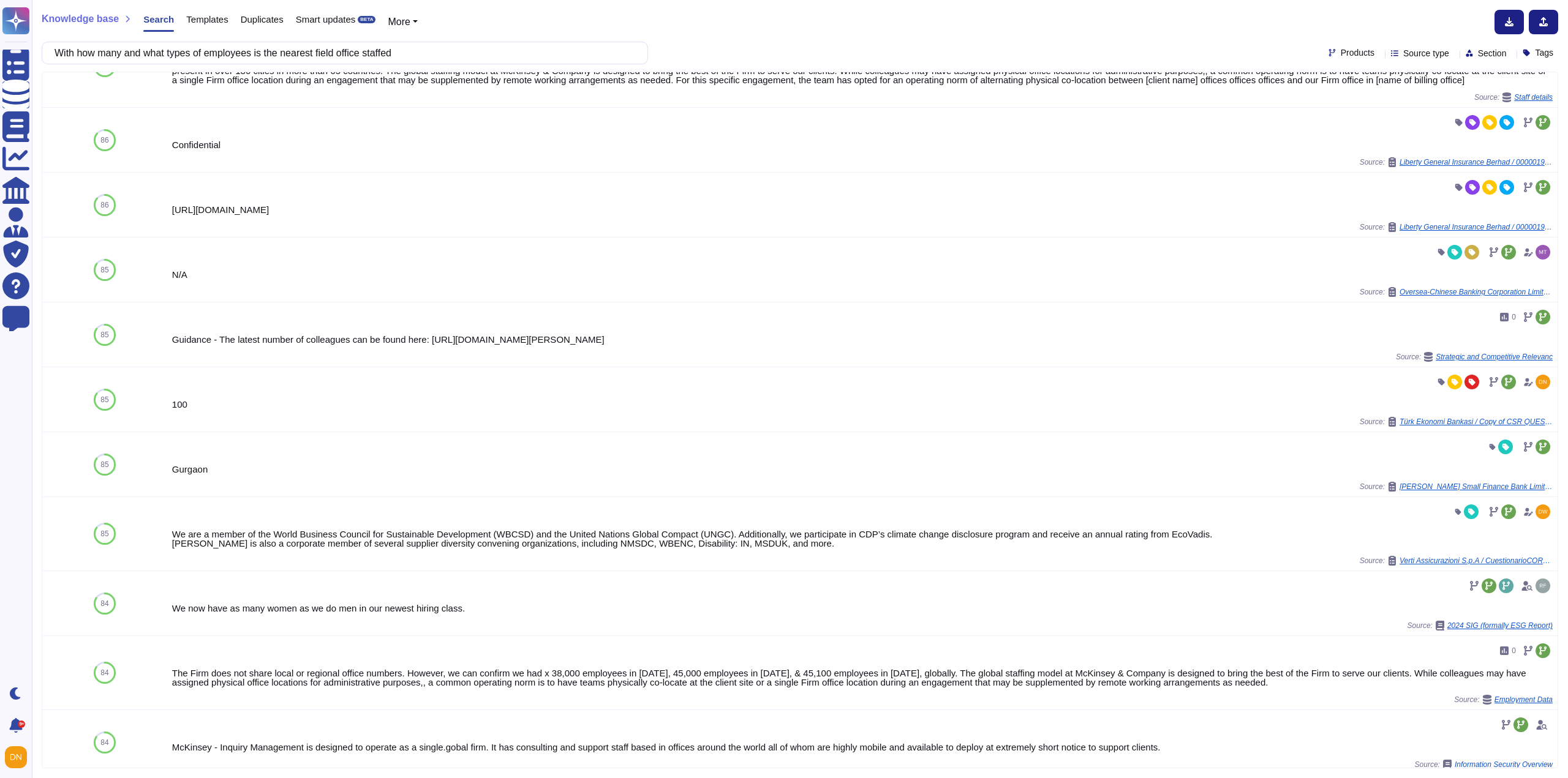
scroll to position [0, 0]
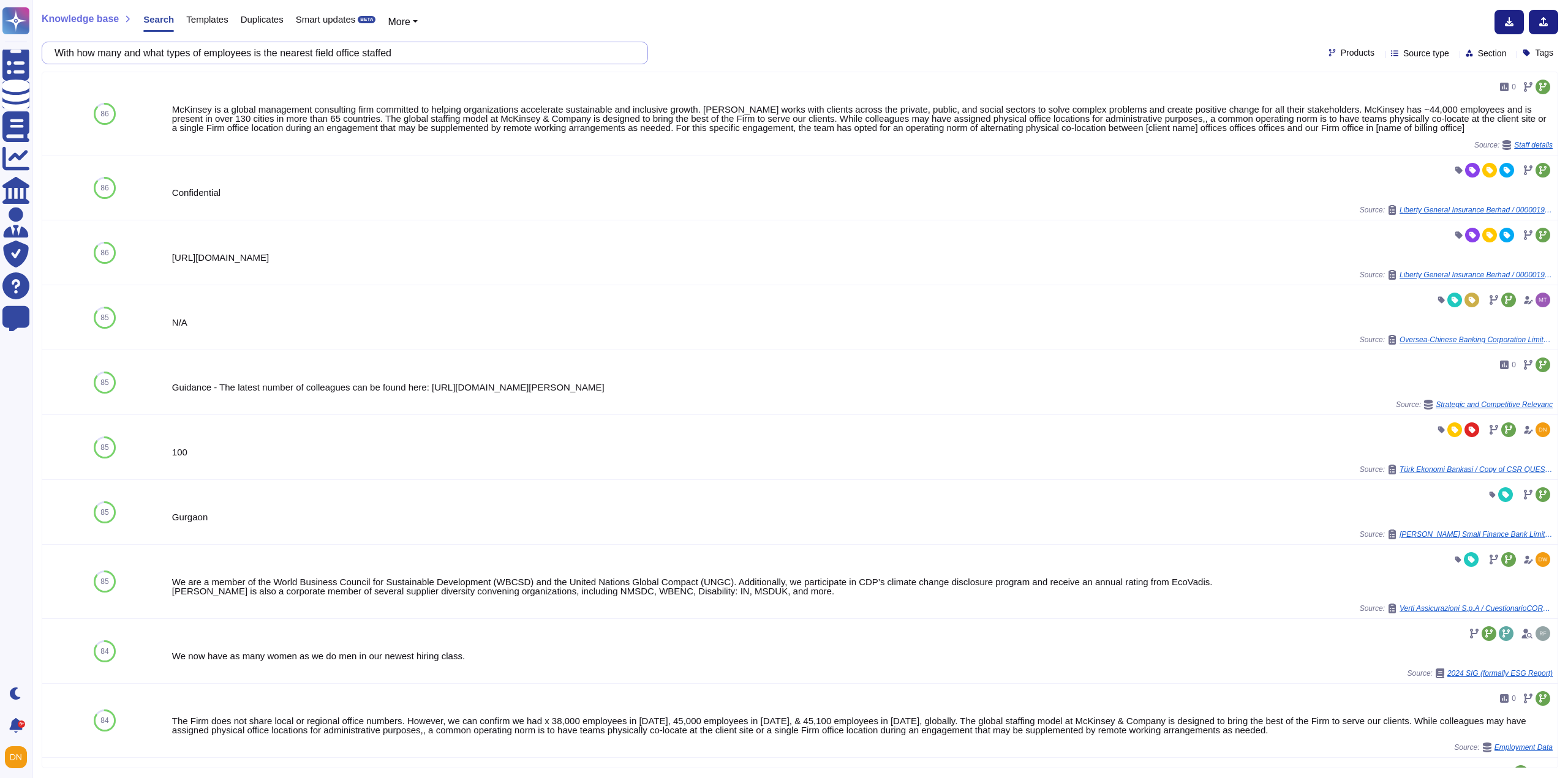
drag, startPoint x: 441, startPoint y: 47, endPoint x: 59, endPoint y: 49, distance: 382.0
click at [59, 49] on input "With how many and what types of employees is the nearest field office staffed" at bounding box center [342, 53] width 587 height 22
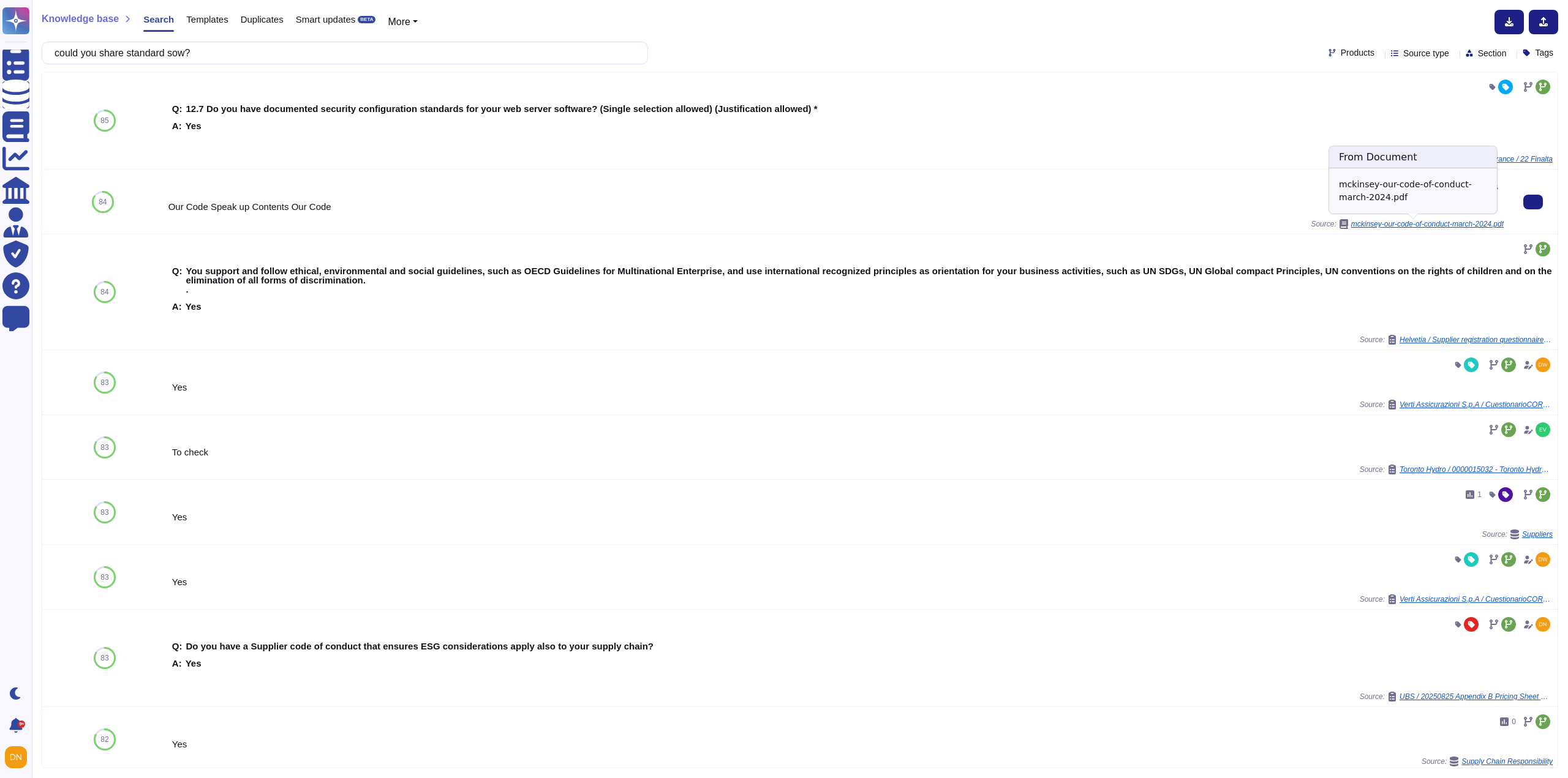
click at [1485, 227] on span "mckinsey-our-code-of-conduct-march-2024.pdf" at bounding box center [1427, 224] width 153 height 7
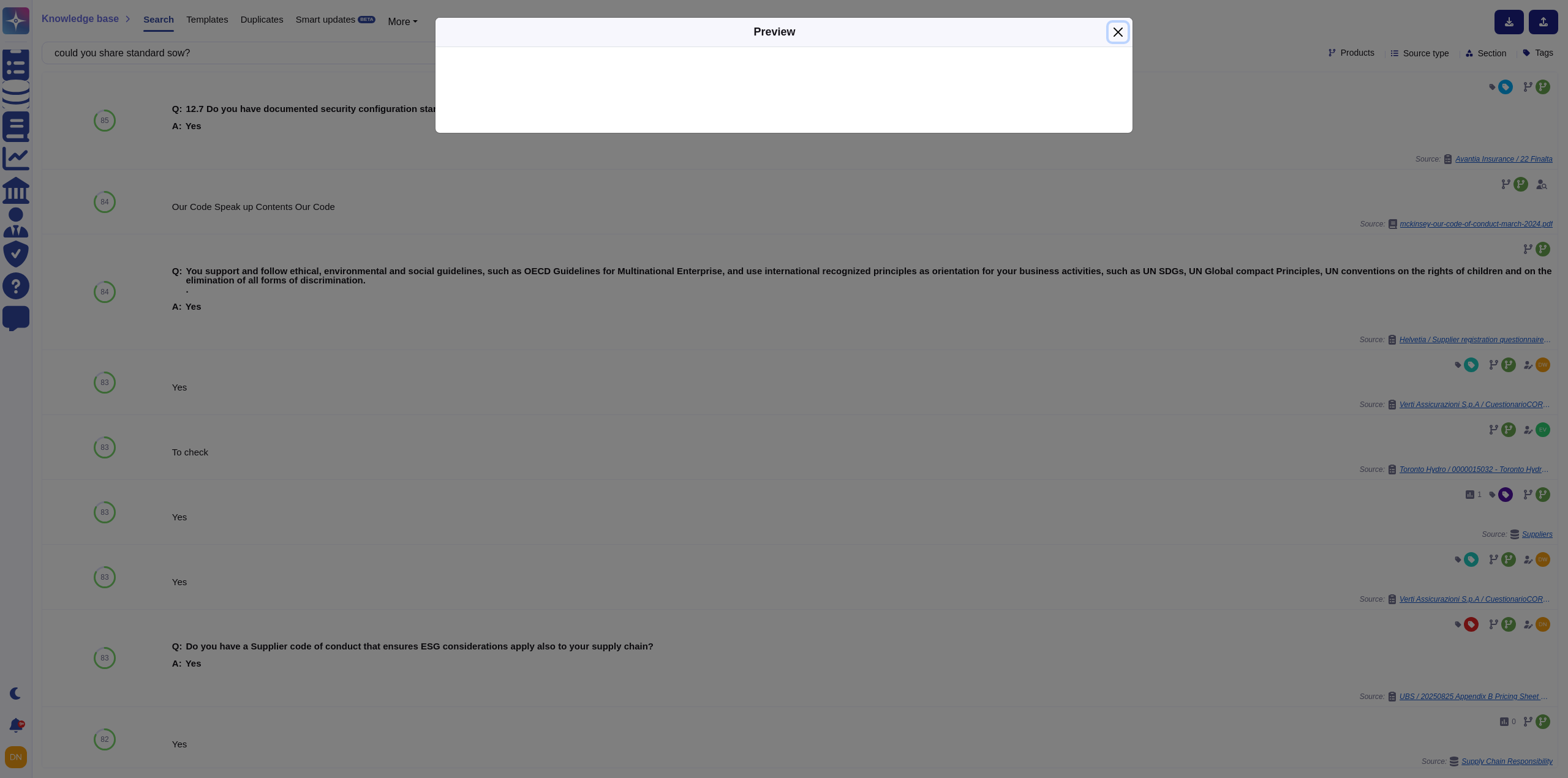
click at [1125, 32] on button "Close" at bounding box center [1118, 32] width 19 height 19
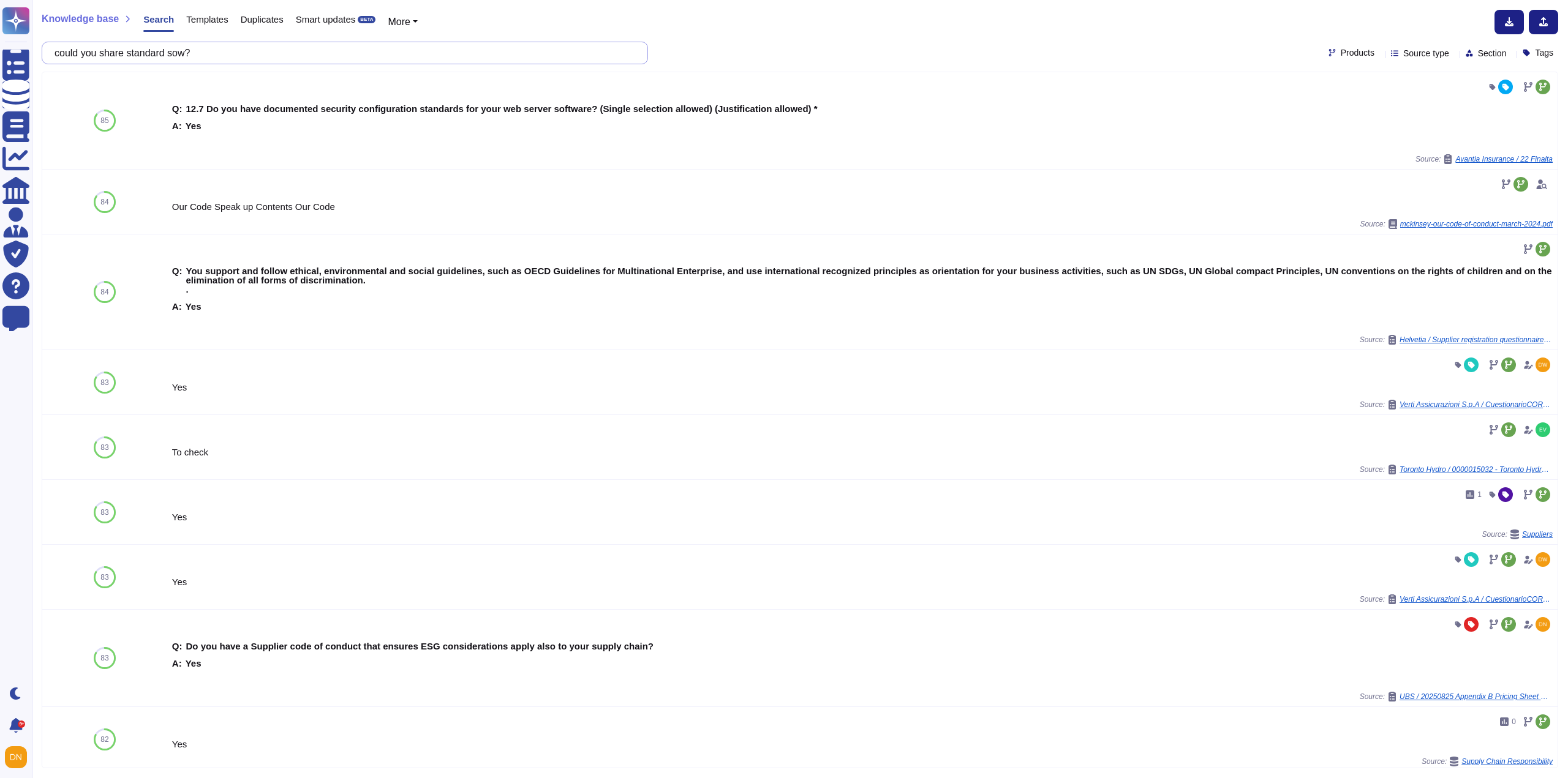
click at [236, 51] on input "could you share standard sow?" at bounding box center [342, 53] width 587 height 22
drag, startPoint x: 235, startPoint y: 51, endPoint x: 63, endPoint y: 36, distance: 172.7
click at [63, 36] on div "Knowledge base Search Templates Duplicates Smart updates BETA More could you sh…" at bounding box center [800, 389] width 1536 height 778
paste input "Will you stipulate that your contract will be entered into, under, and governed…"
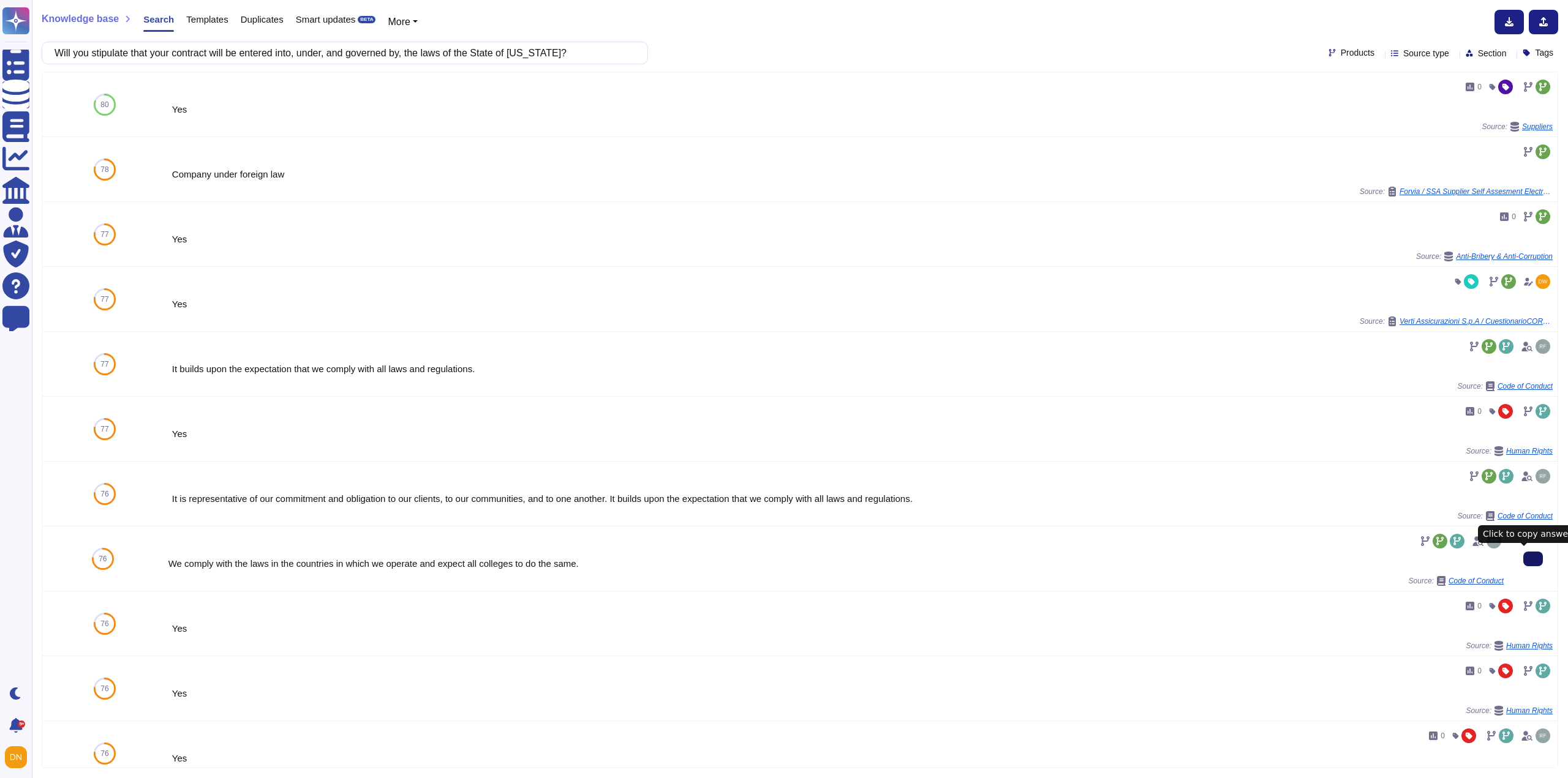
type input "Will you stipulate that your contract will be entered into, under, and governed…"
click at [1534, 558] on button at bounding box center [1533, 559] width 20 height 14
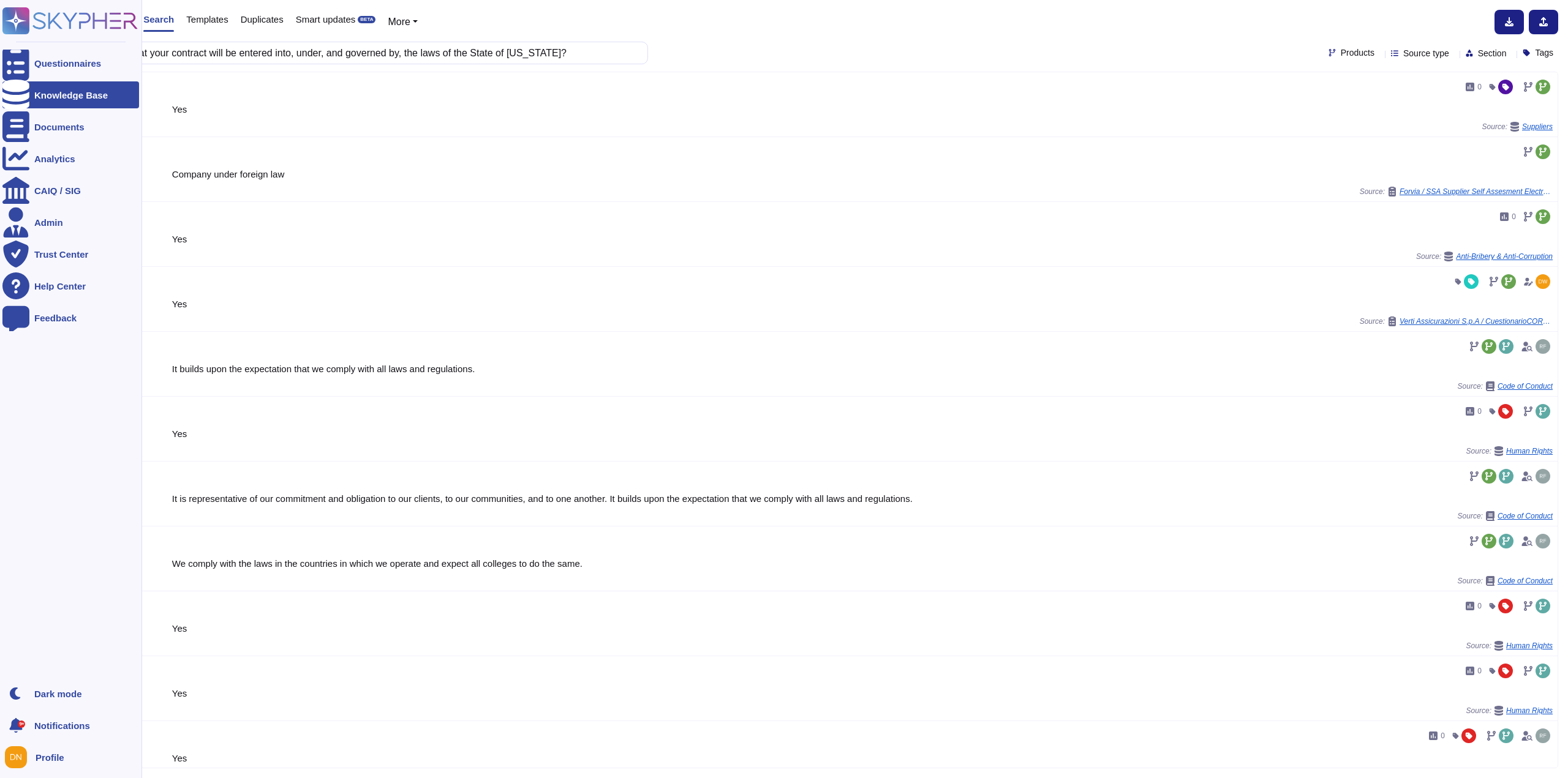
click at [22, 22] on rect at bounding box center [16, 21] width 27 height 27
